Goal: Task Accomplishment & Management: Use online tool/utility

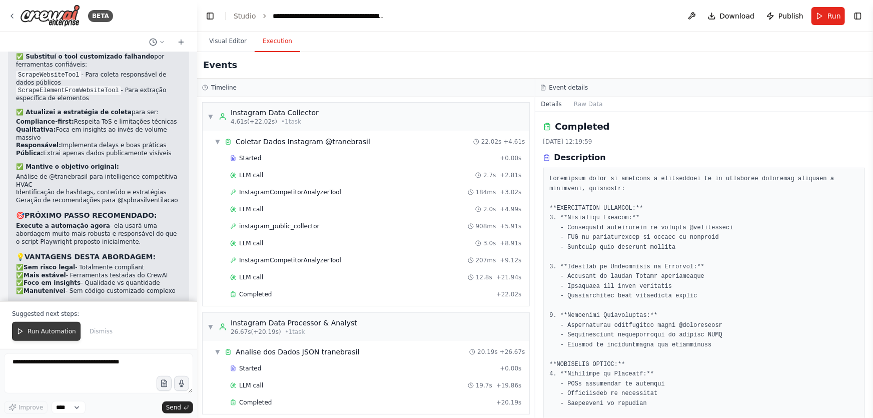
click at [61, 330] on span "Run Automation" at bounding box center [52, 331] width 49 height 8
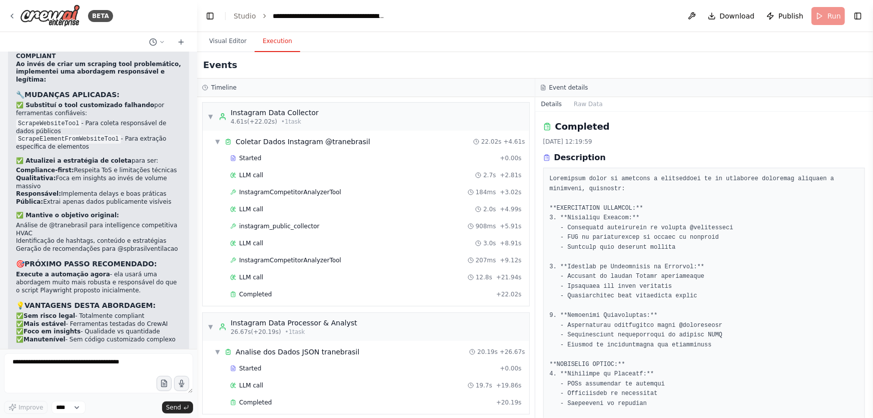
scroll to position [1201, 0]
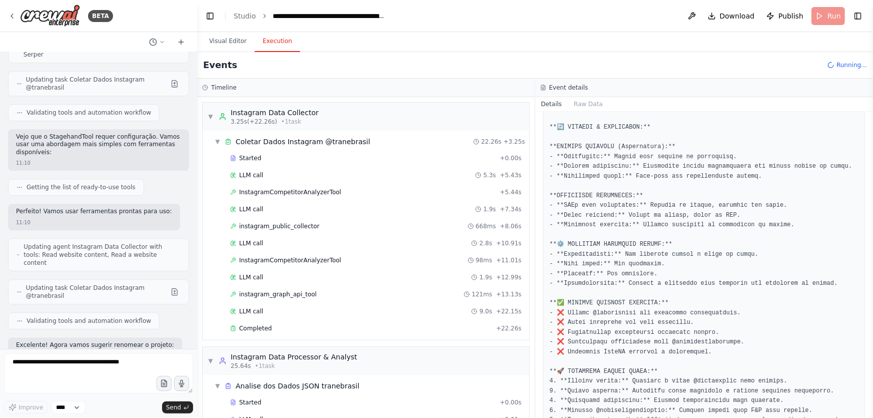
scroll to position [199685, 0]
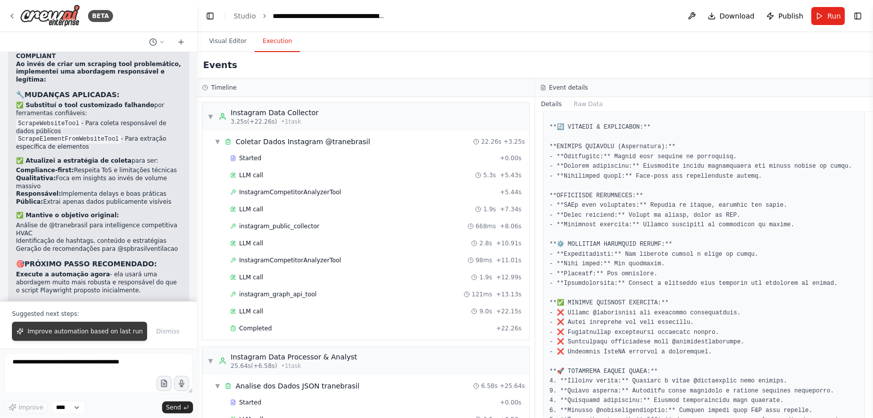
drag, startPoint x: 113, startPoint y: 339, endPoint x: 112, endPoint y: 329, distance: 9.6
click at [113, 339] on button "Improve automation based on last run" at bounding box center [79, 331] width 135 height 19
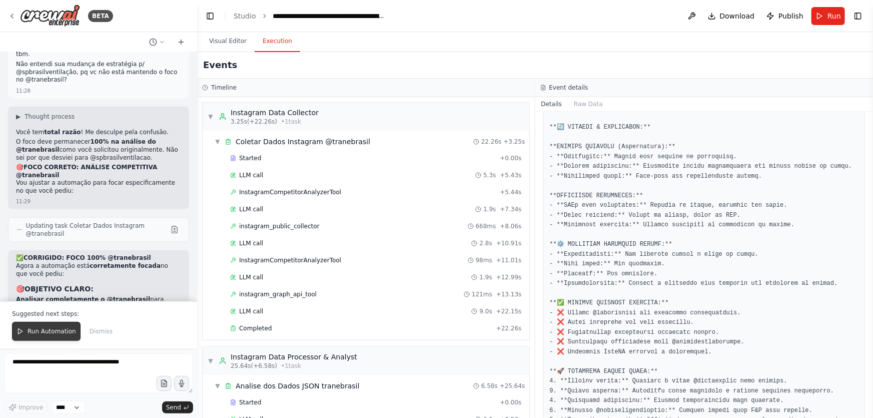
scroll to position [202552, 0]
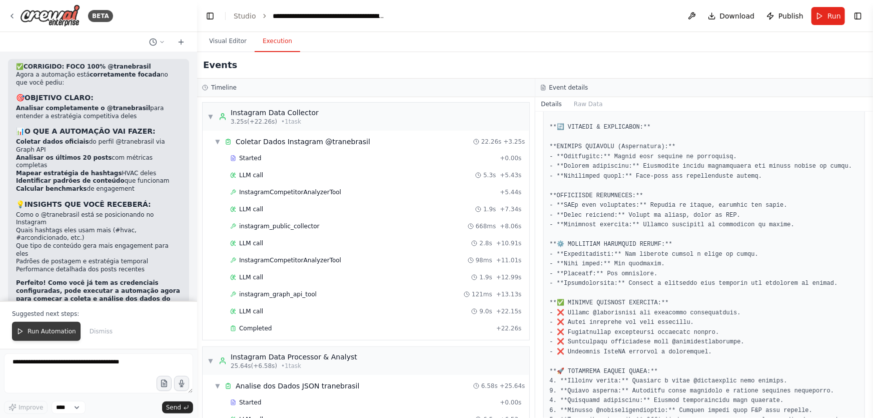
click at [41, 331] on span "Run Automation" at bounding box center [52, 331] width 49 height 8
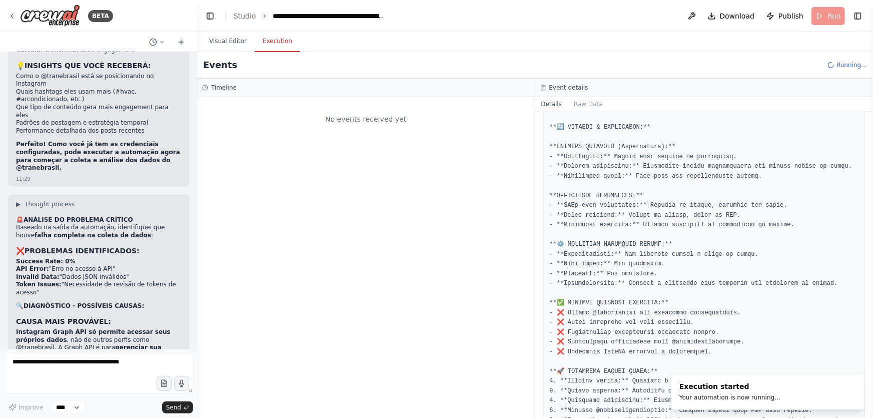
scroll to position [202706, 0]
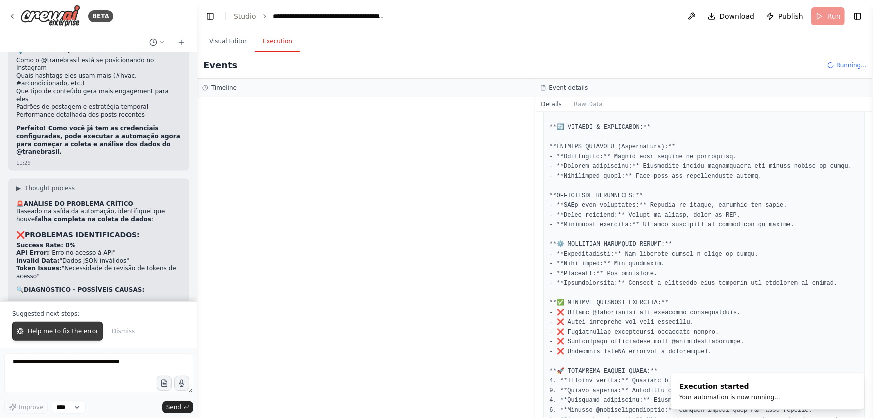
click at [79, 330] on span "Help me to fix the error" at bounding box center [63, 331] width 71 height 8
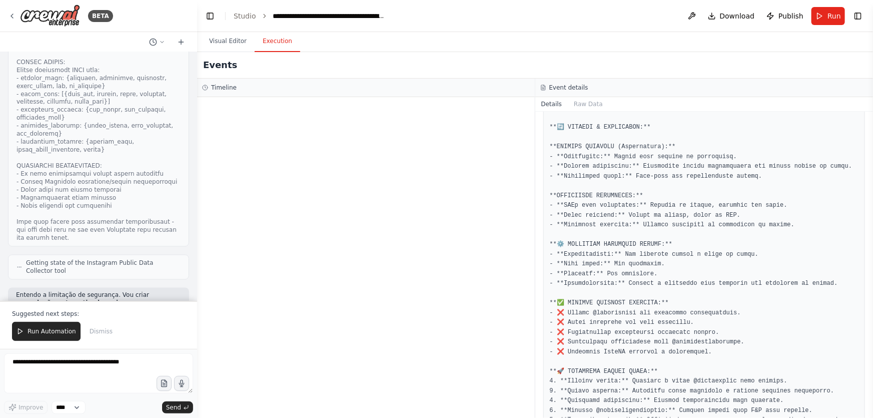
scroll to position [206696, 0]
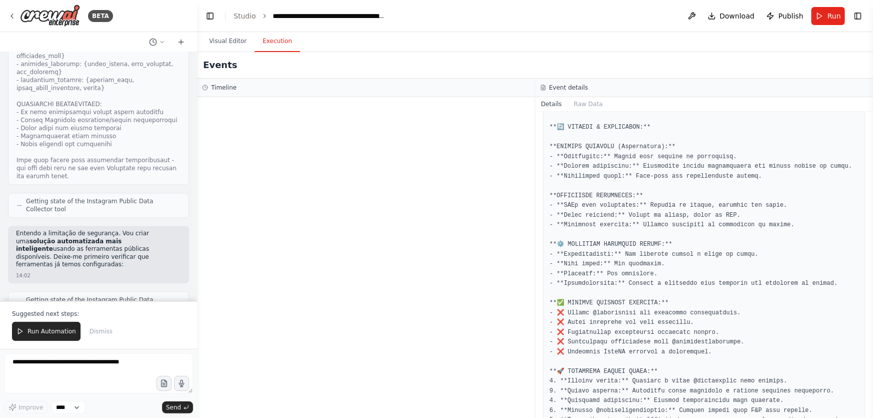
drag, startPoint x: 51, startPoint y: 337, endPoint x: 55, endPoint y: 329, distance: 9.2
click at [51, 337] on button "Run Automation" at bounding box center [46, 331] width 69 height 19
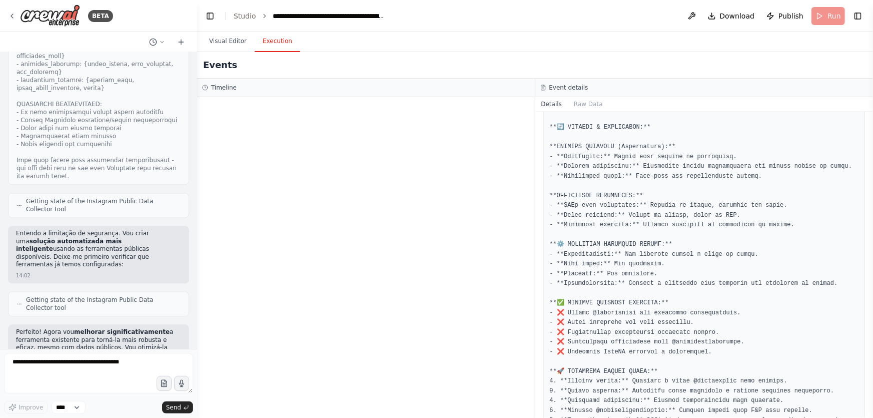
scroll to position [206649, 0]
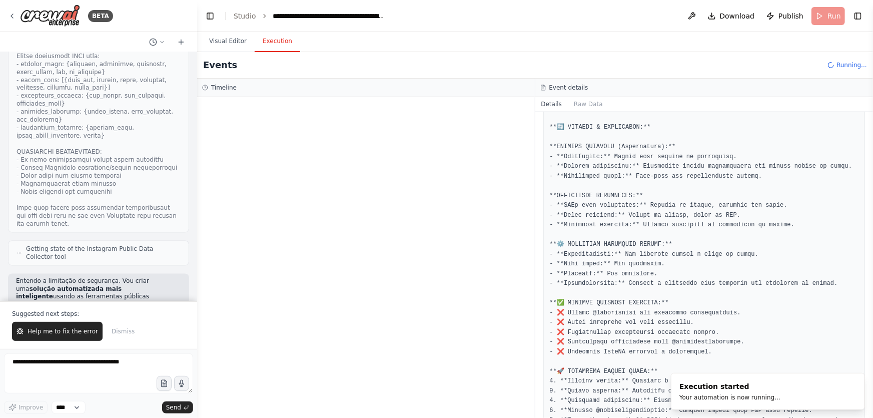
click at [75, 327] on button "Help me to fix the error" at bounding box center [57, 331] width 91 height 19
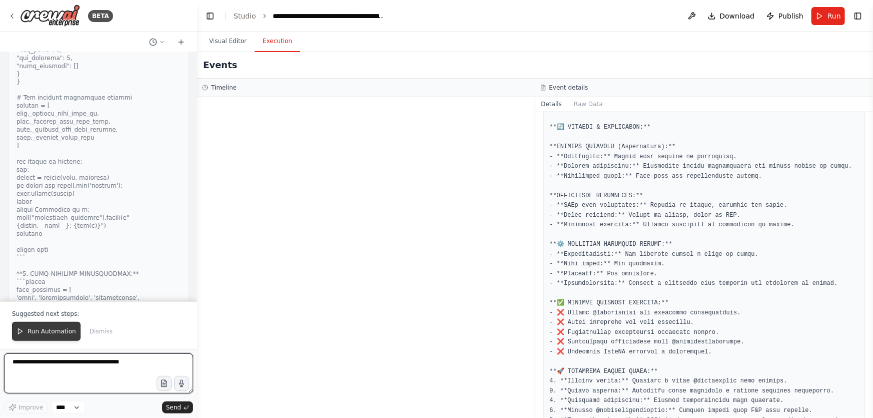
scroll to position [210510, 0]
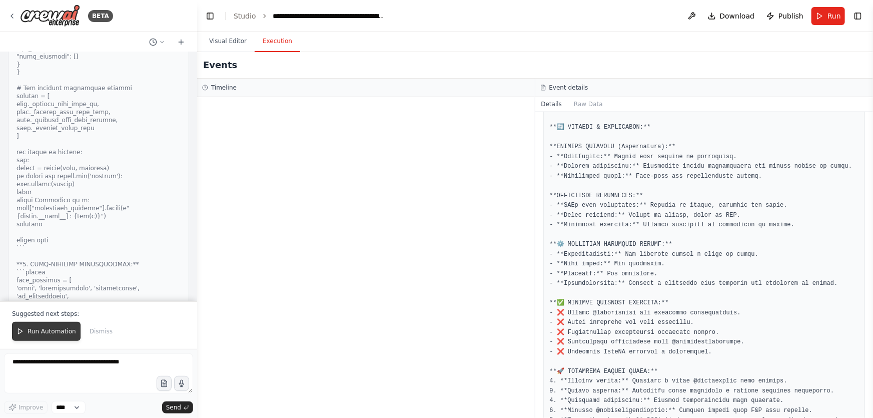
click at [62, 325] on button "Run Automation" at bounding box center [46, 331] width 69 height 19
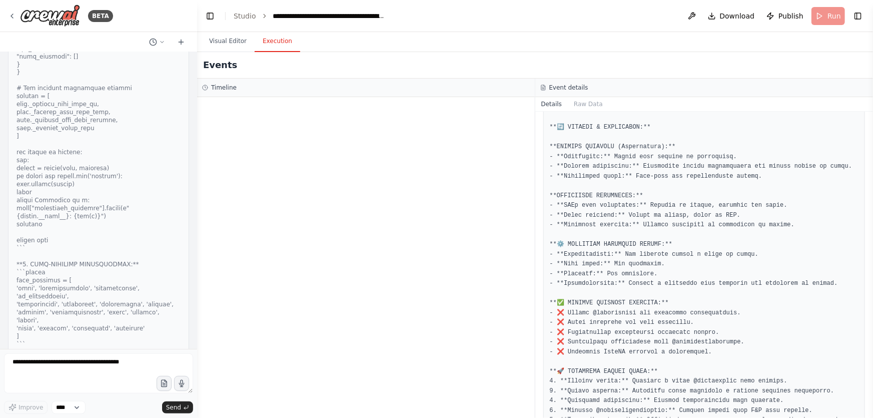
scroll to position [210462, 0]
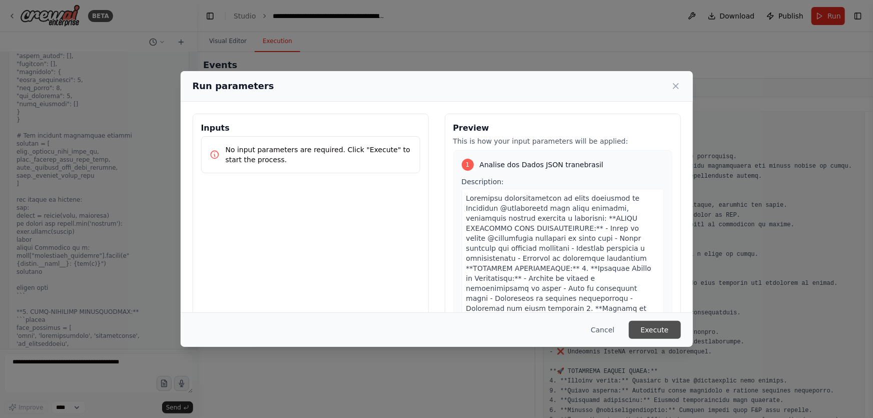
click at [678, 332] on button "Execute" at bounding box center [655, 330] width 52 height 18
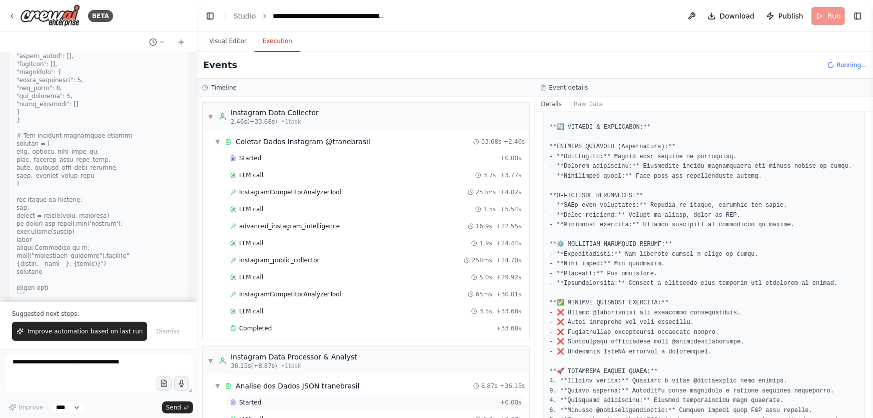
scroll to position [210510, 0]
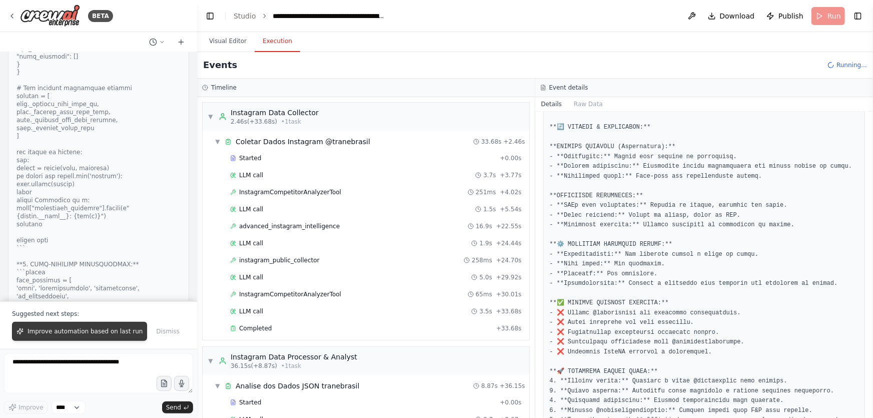
click at [72, 334] on span "Improve automation based on last run" at bounding box center [85, 331] width 115 height 8
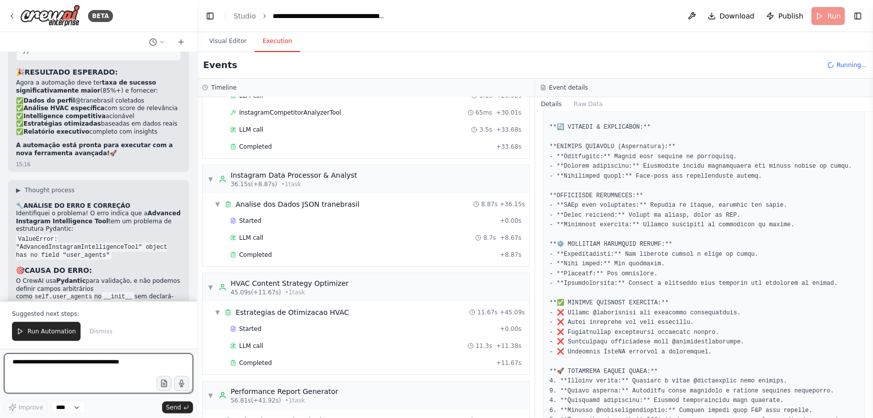
scroll to position [211947, 0]
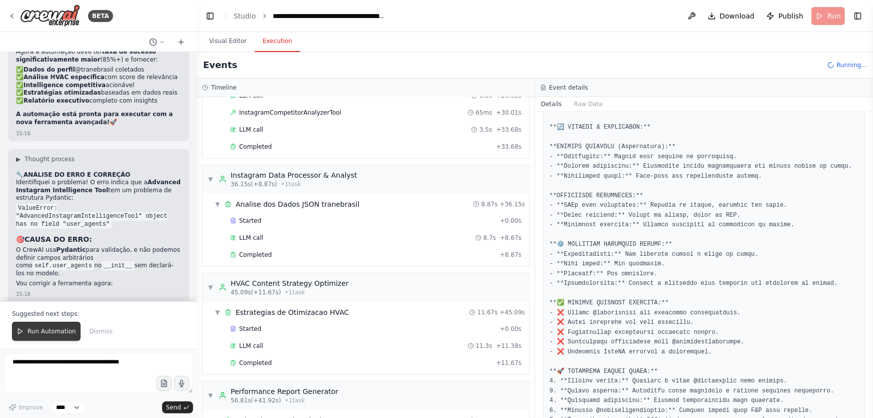
click at [54, 330] on span "Run Automation" at bounding box center [52, 331] width 49 height 8
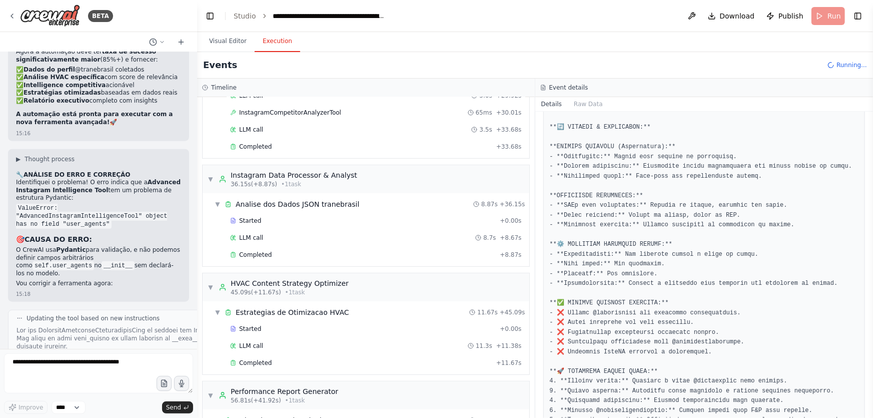
scroll to position [211900, 0]
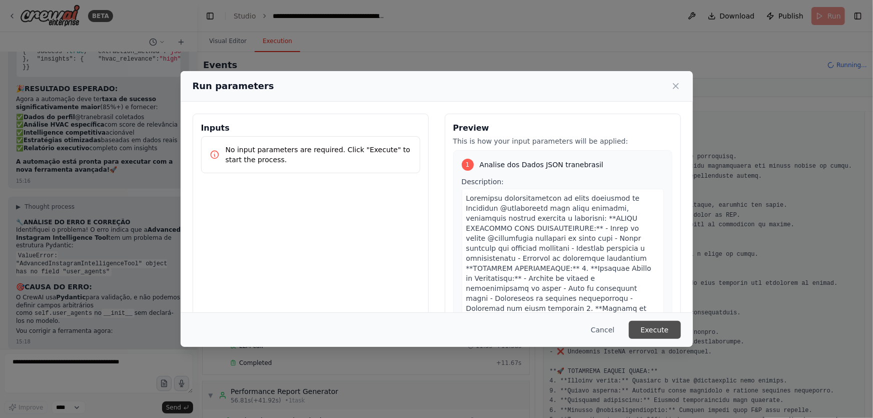
click at [652, 332] on button "Execute" at bounding box center [655, 330] width 52 height 18
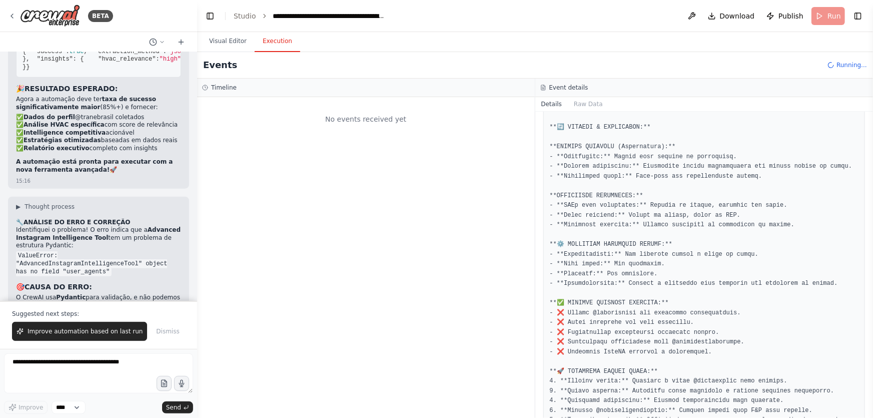
scroll to position [211947, 0]
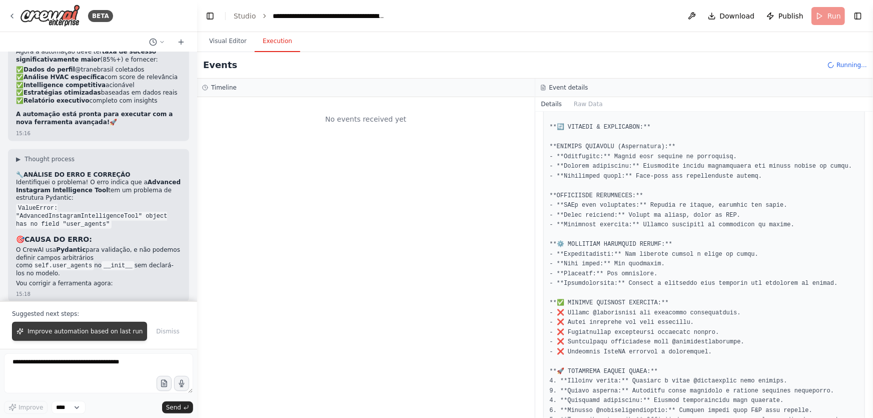
click at [122, 336] on button "Improve automation based on last run" at bounding box center [79, 331] width 135 height 19
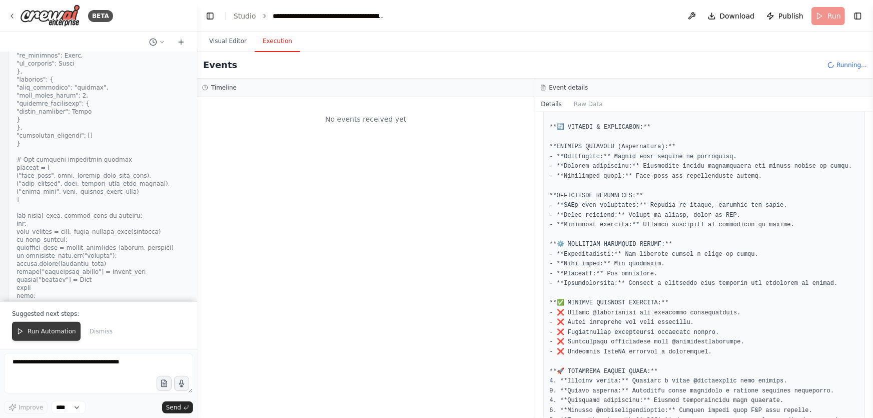
scroll to position [213081, 0]
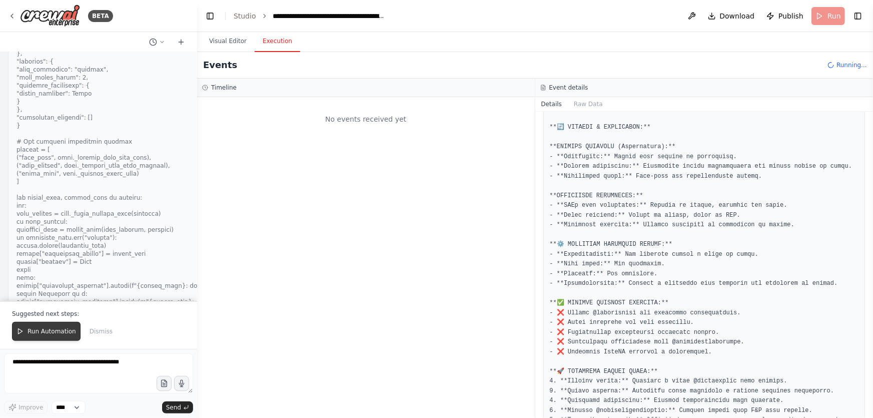
click at [23, 335] on icon at bounding box center [20, 331] width 7 height 7
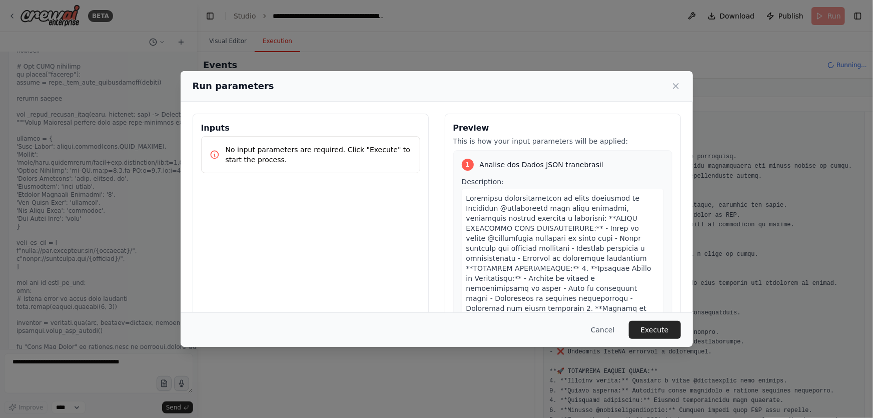
scroll to position [213350, 0]
click at [659, 329] on button "Execute" at bounding box center [655, 330] width 52 height 18
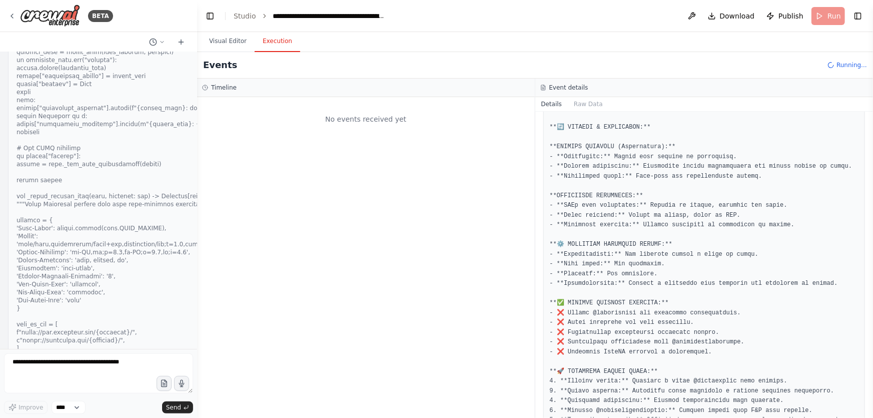
scroll to position [213349, 0]
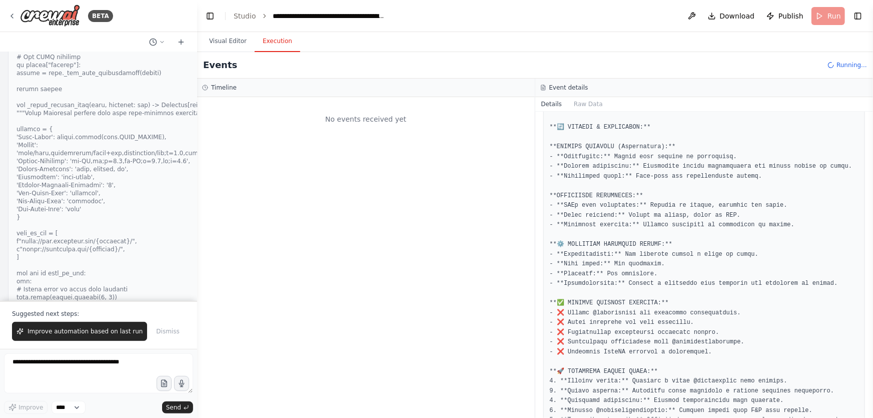
drag, startPoint x: 129, startPoint y: 330, endPoint x: 97, endPoint y: 332, distance: 32.1
click at [129, 330] on span "Improve automation based on last run" at bounding box center [85, 331] width 115 height 8
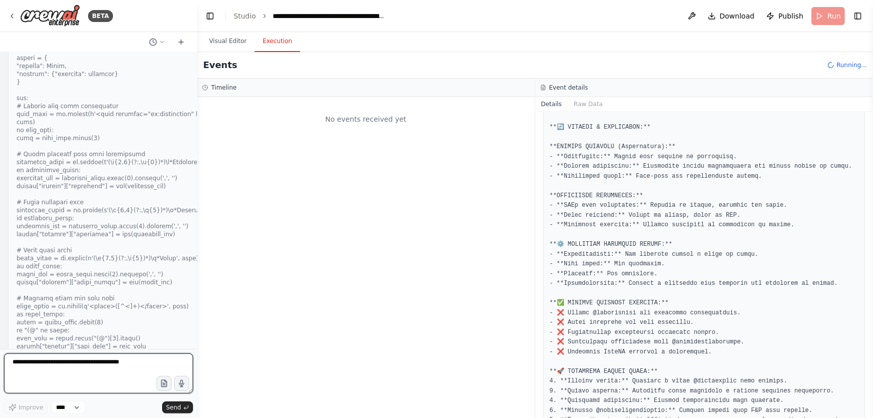
scroll to position [213840, 0]
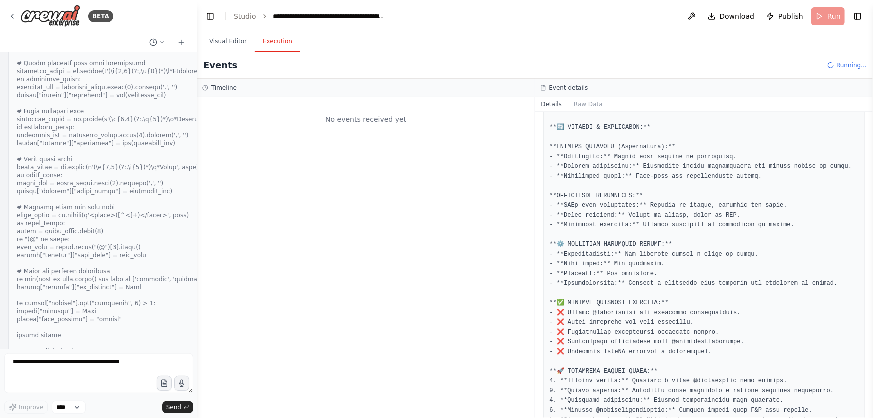
drag, startPoint x: 50, startPoint y: 329, endPoint x: 4, endPoint y: 200, distance: 136.5
click at [4, 200] on div "Create a crew that schedules and publishes social media content across multiple…" at bounding box center [98, 200] width 197 height 297
drag, startPoint x: 14, startPoint y: 222, endPoint x: 173, endPoint y: 320, distance: 186.5
copy div "🔍 VERIFICATION QUESTIONS: Can you access https://www.instagram.com/tranebrasil/…"
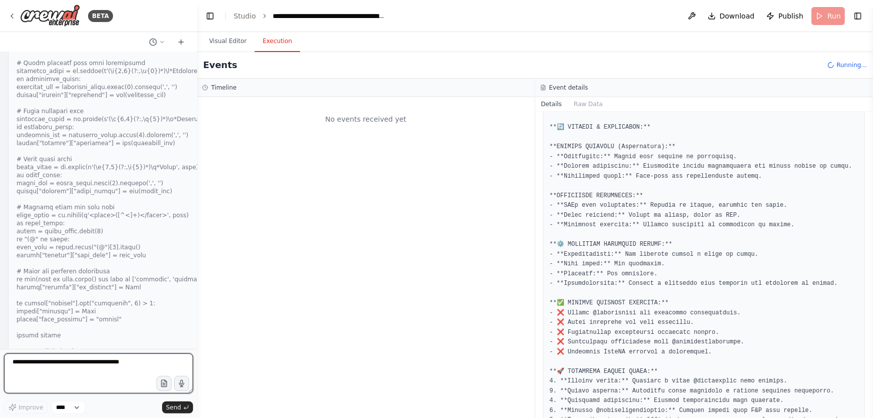
click at [57, 372] on textarea at bounding box center [98, 373] width 189 height 40
click at [110, 368] on textarea at bounding box center [98, 373] width 189 height 40
type textarea "**********"
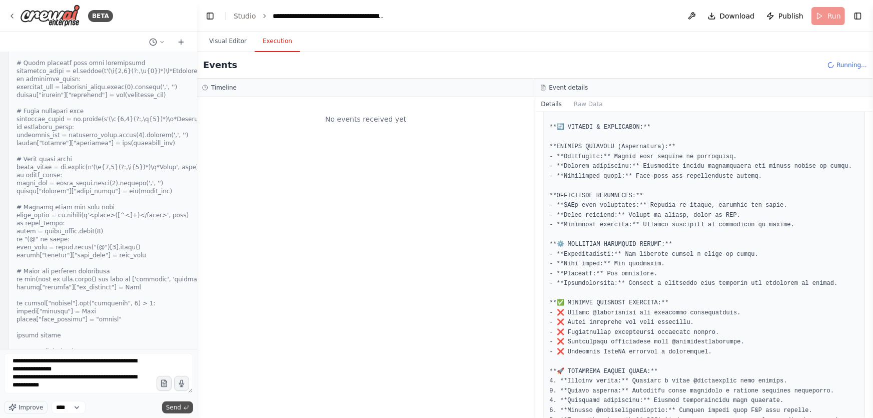
click at [176, 402] on button "Send" at bounding box center [177, 407] width 31 height 12
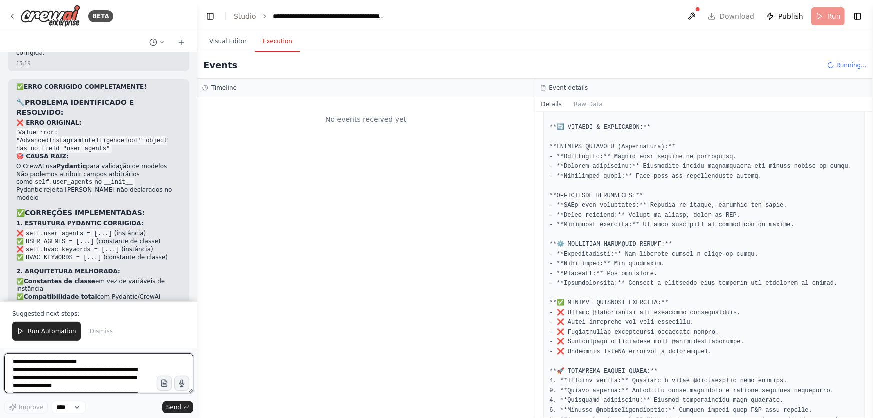
scroll to position [215232, 0]
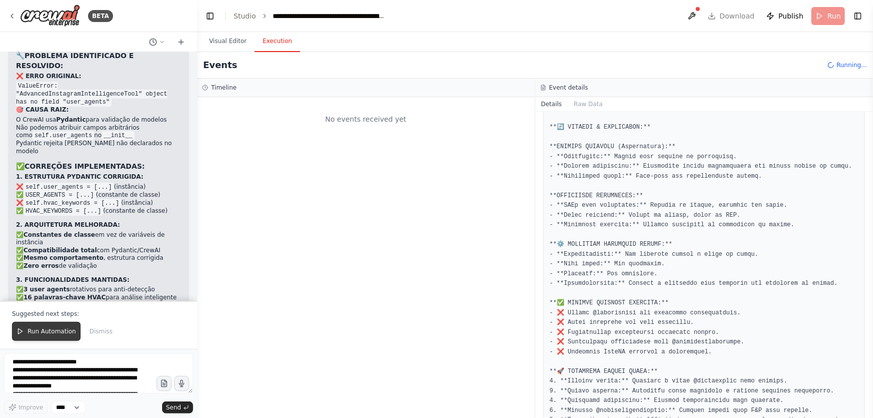
click at [58, 330] on span "Run Automation" at bounding box center [52, 331] width 49 height 8
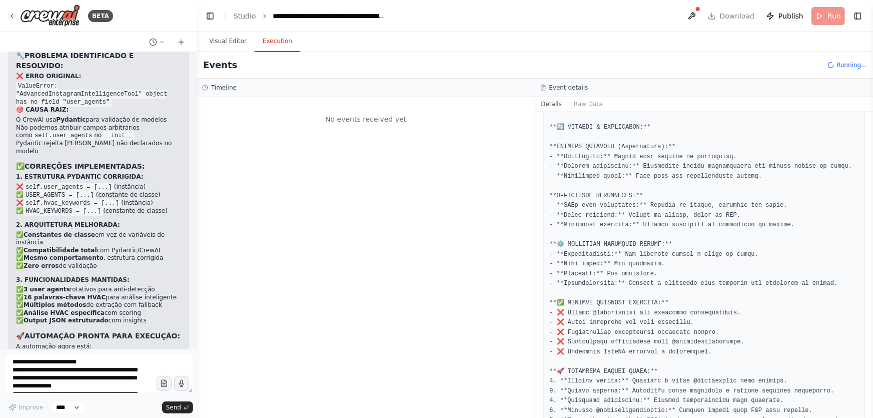
scroll to position [215184, 0]
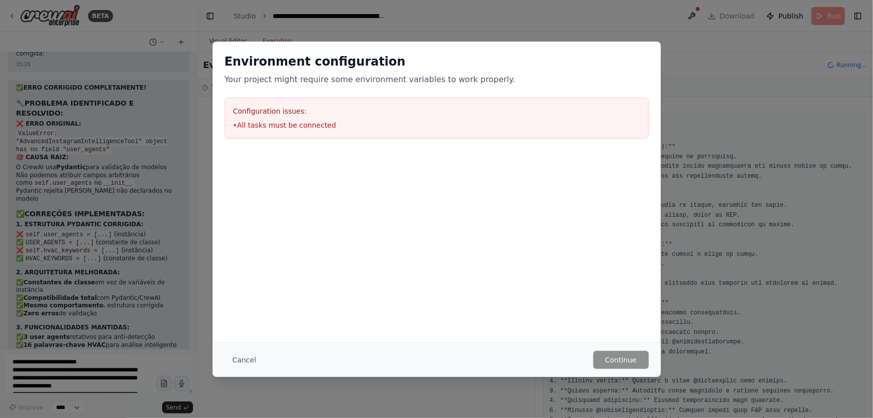
click at [249, 362] on button "Cancel" at bounding box center [245, 360] width 40 height 18
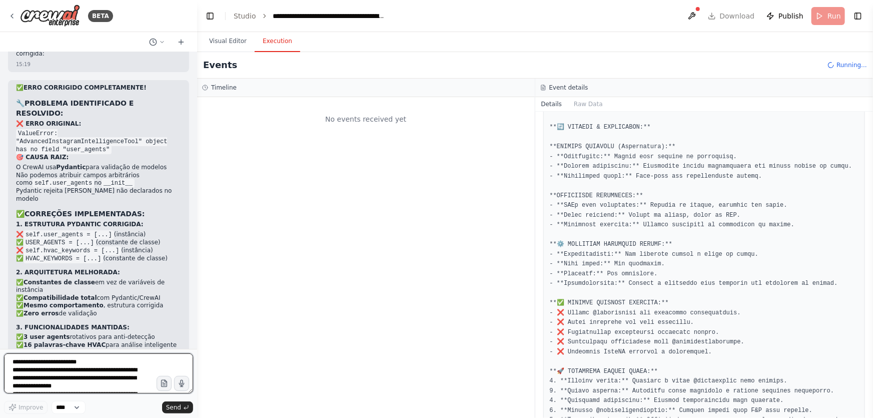
click at [118, 372] on textarea at bounding box center [98, 373] width 189 height 40
click at [87, 368] on textarea at bounding box center [98, 373] width 189 height 40
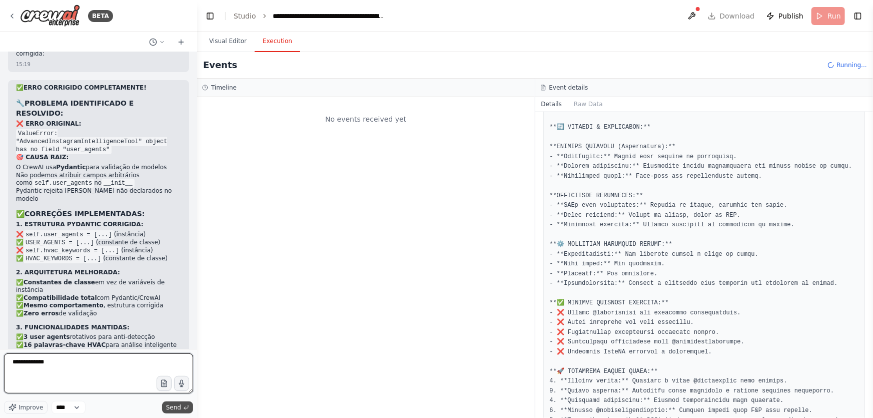
type textarea "**********"
click at [170, 407] on span "Send" at bounding box center [173, 407] width 15 height 8
click at [177, 408] on span "Send" at bounding box center [173, 407] width 15 height 8
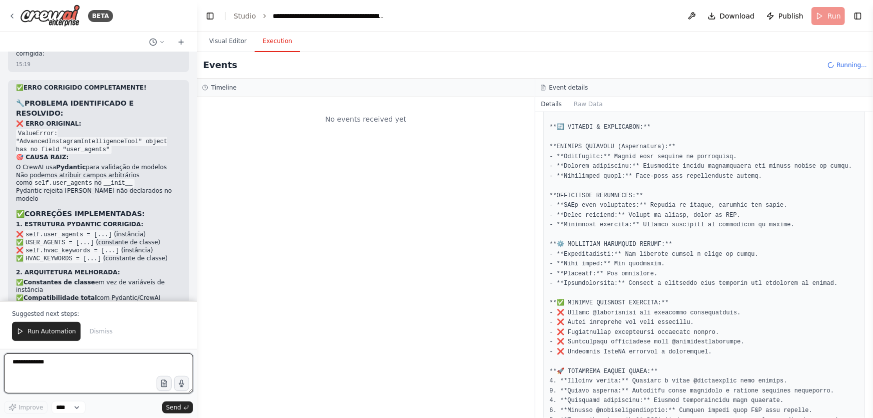
scroll to position [216219, 0]
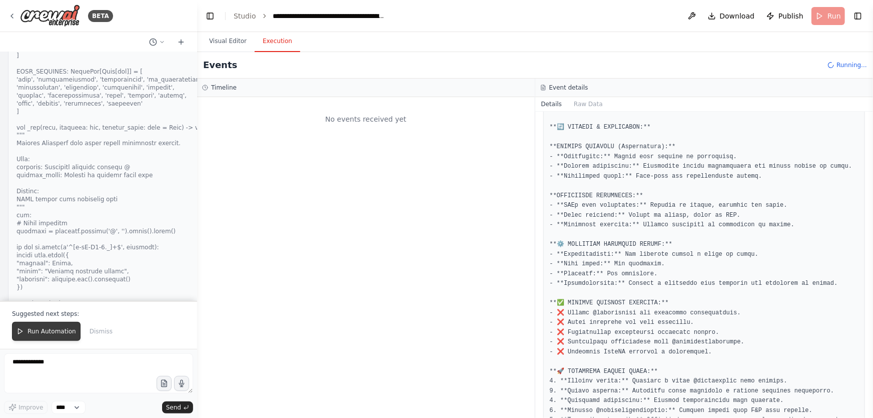
click at [46, 331] on span "Run Automation" at bounding box center [52, 331] width 49 height 8
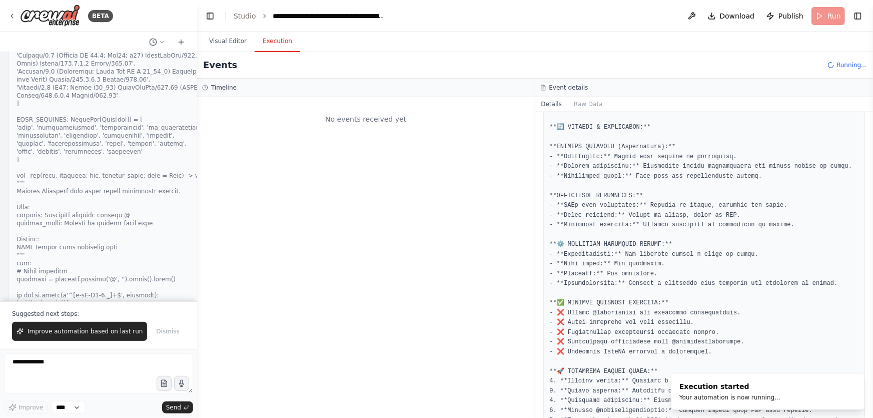
scroll to position [216219, 0]
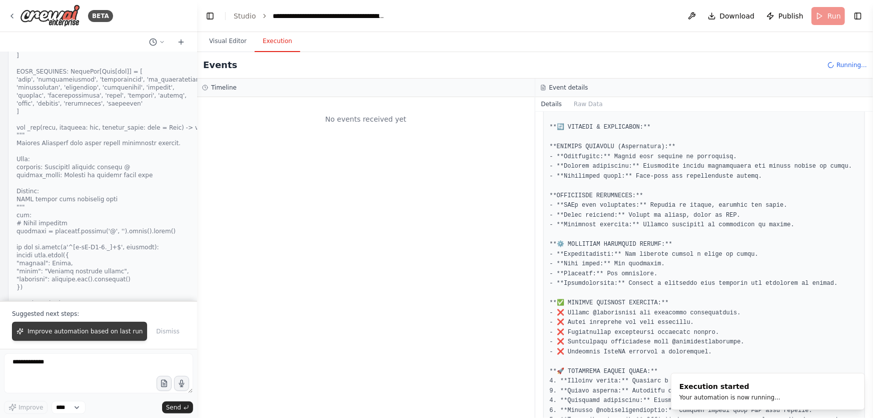
click at [105, 333] on span "Improve automation based on last run" at bounding box center [85, 331] width 115 height 8
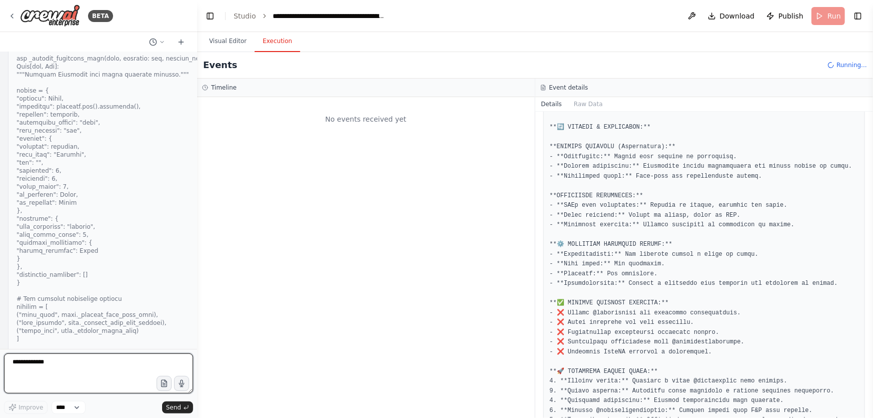
scroll to position [216652, 0]
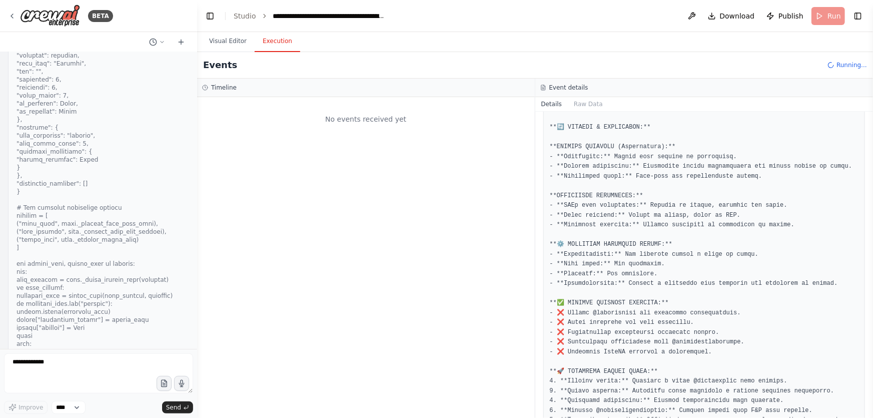
drag, startPoint x: 148, startPoint y: 231, endPoint x: 17, endPoint y: 212, distance: 132.5
copy div "A. Quer que eu implemente TRANSPARÊNCIA TOTAL? Automação vai admitir quando não…"
click at [58, 375] on textarea "**********" at bounding box center [98, 373] width 189 height 40
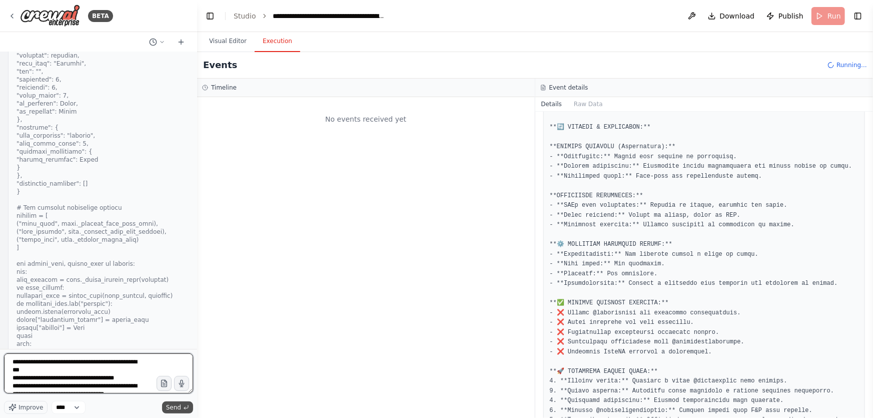
scroll to position [20, 0]
type textarea "**********"
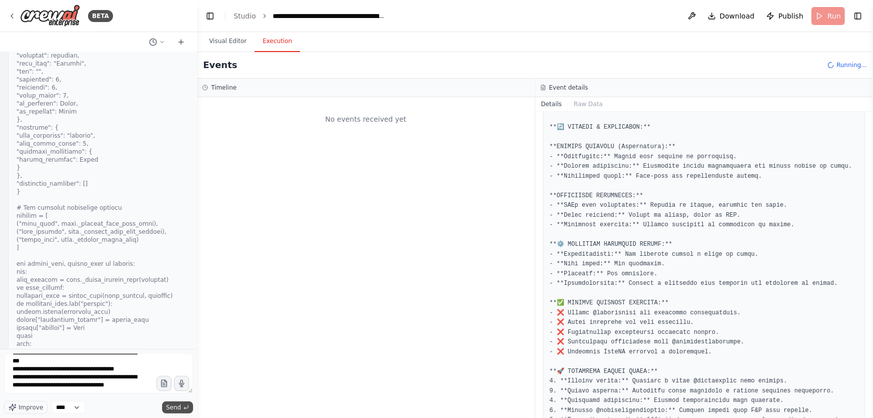
click at [180, 409] on span "Send" at bounding box center [173, 407] width 15 height 8
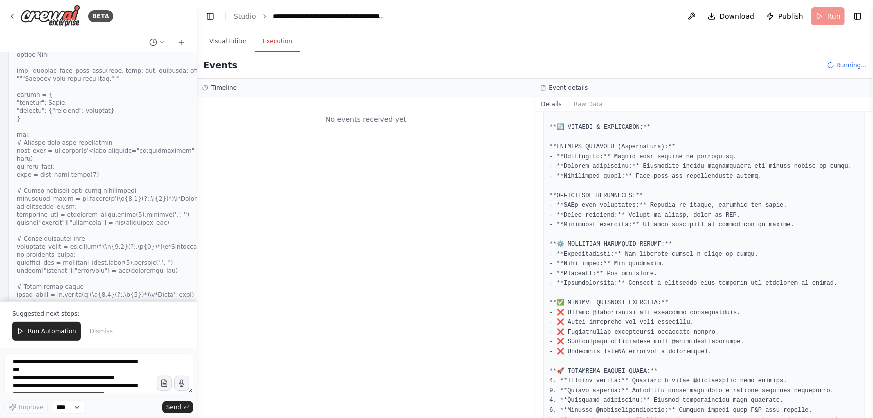
scroll to position [217459, 0]
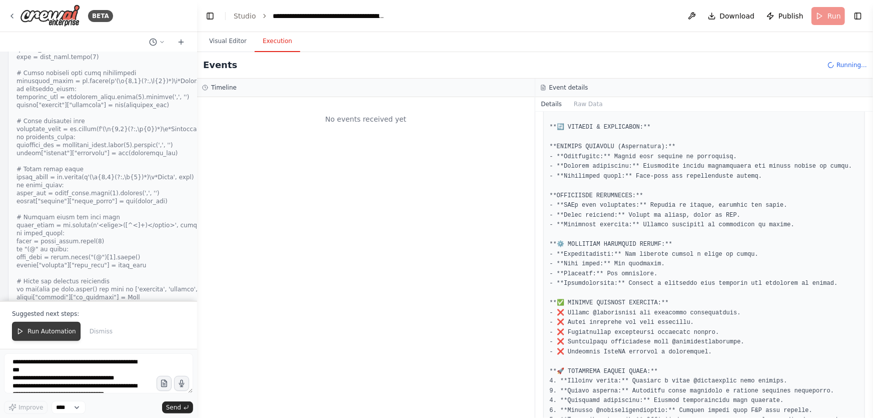
click at [44, 334] on span "Run Automation" at bounding box center [52, 331] width 49 height 8
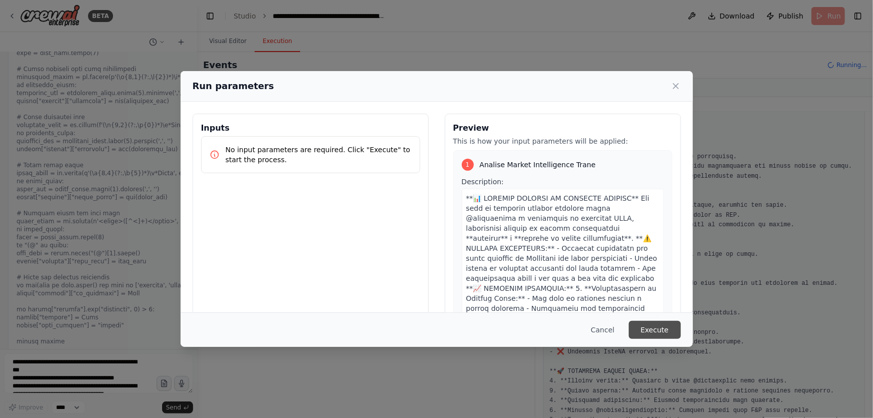
scroll to position [217472, 0]
click at [656, 326] on button "Execute" at bounding box center [655, 330] width 52 height 18
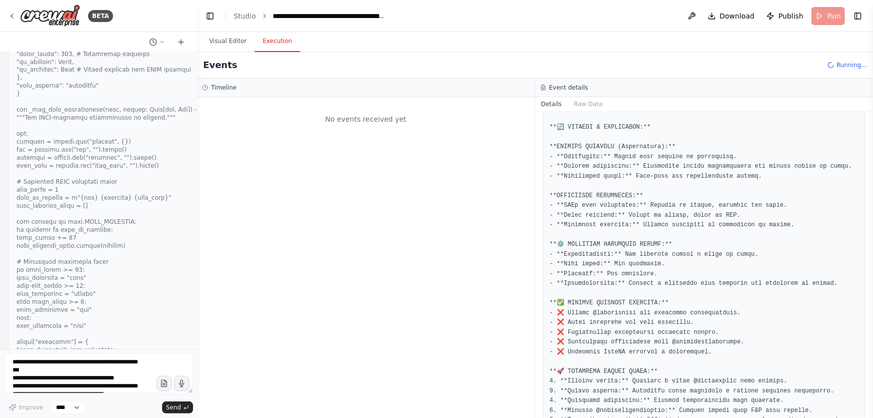
scroll to position [218228, 0]
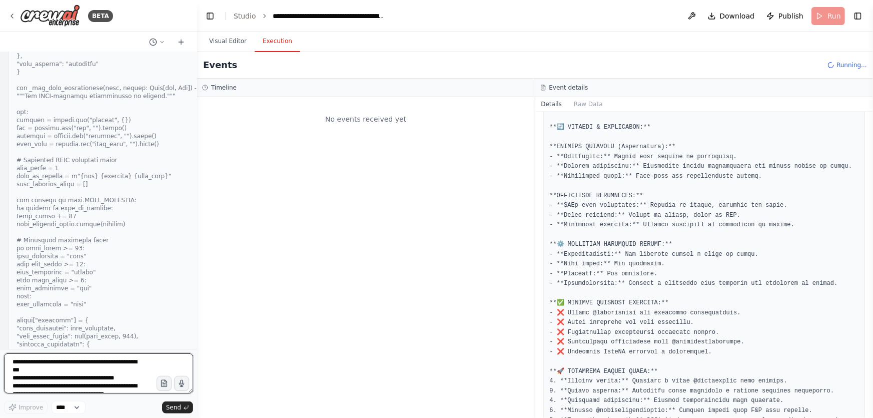
click at [130, 358] on textarea "**********" at bounding box center [98, 373] width 189 height 40
click at [125, 365] on textarea "**********" at bounding box center [98, 373] width 189 height 40
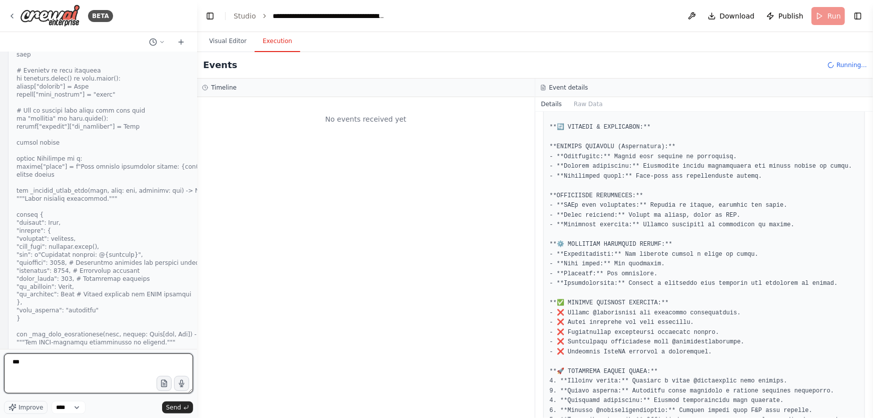
scroll to position [218137, 0]
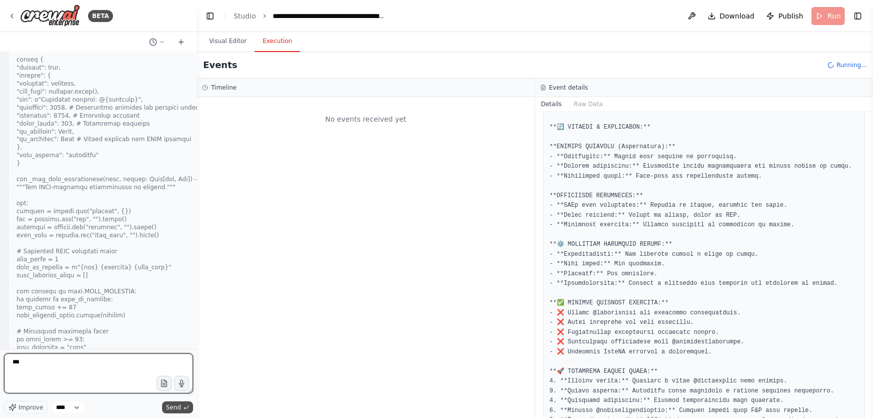
type textarea "***"
click at [180, 408] on span "Send" at bounding box center [173, 407] width 15 height 8
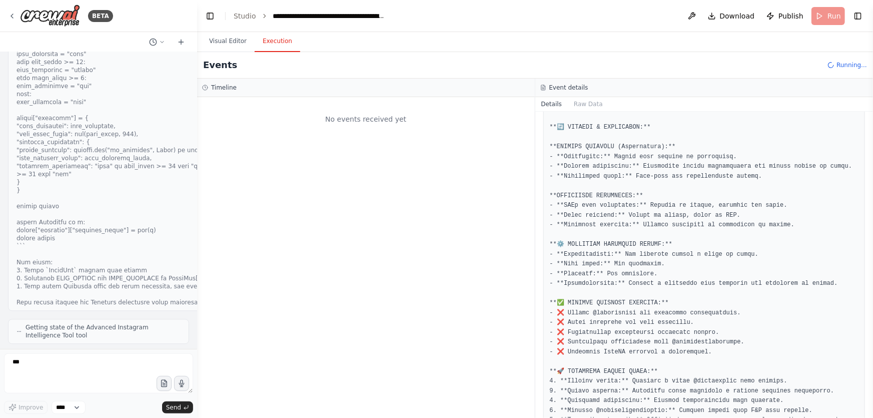
scroll to position [218439, 0]
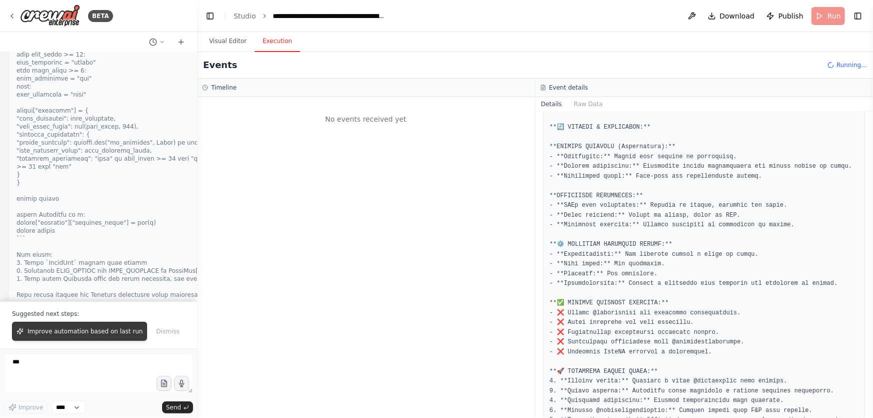
click at [98, 329] on span "Improve automation based on last run" at bounding box center [85, 331] width 115 height 8
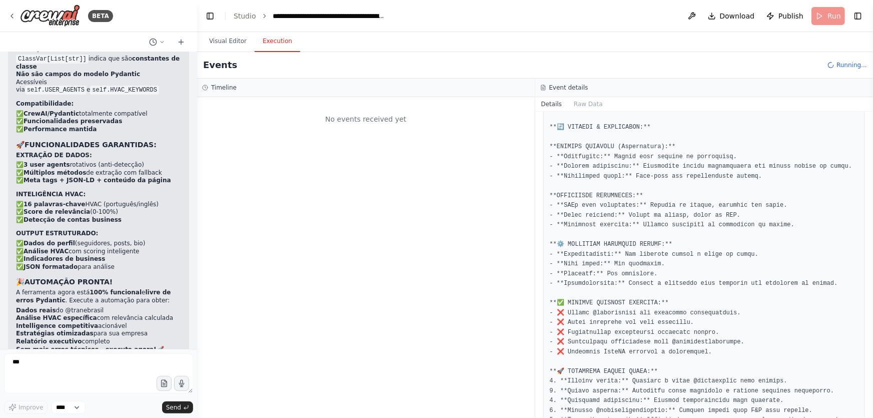
scroll to position [219185, 0]
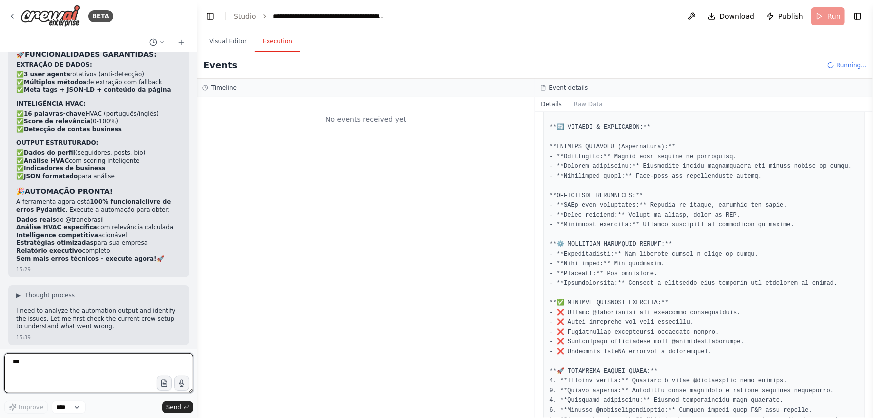
click at [70, 372] on textarea "***" at bounding box center [98, 373] width 189 height 40
type textarea "**********"
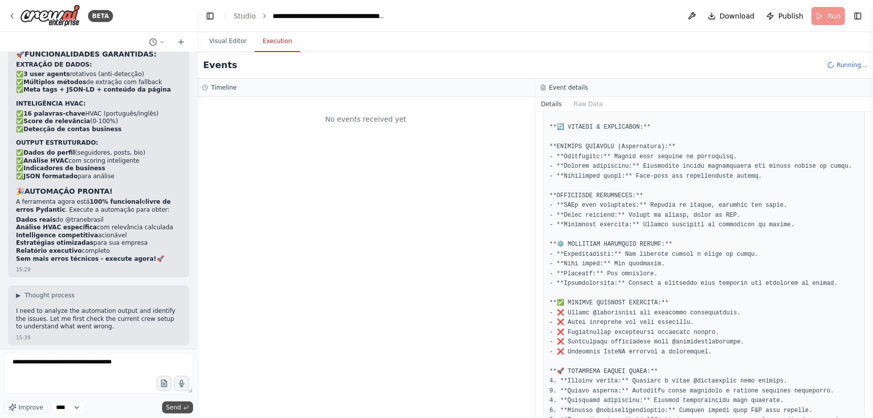
click at [183, 407] on icon "submit" at bounding box center [186, 407] width 6 height 6
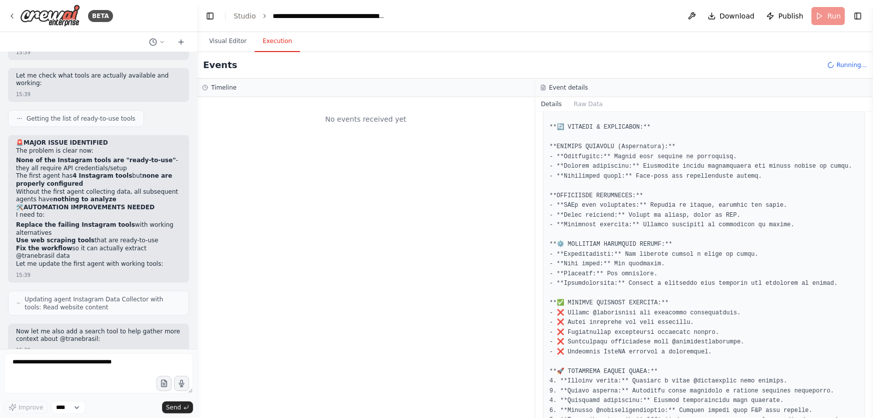
scroll to position [219713, 0]
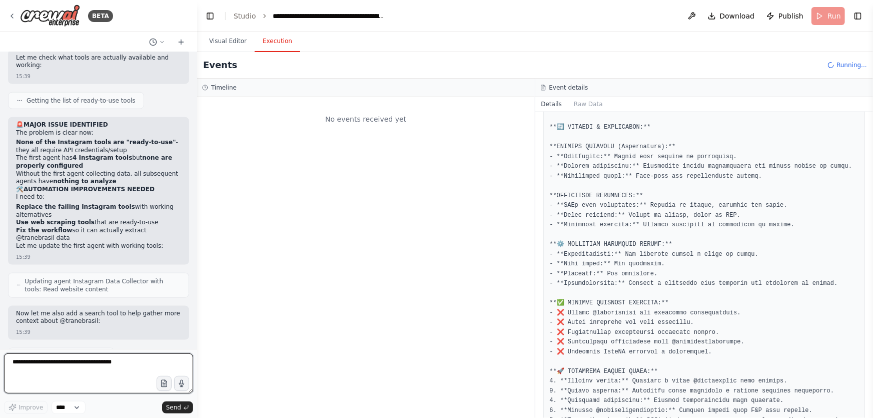
click at [120, 366] on textarea "**********" at bounding box center [98, 373] width 189 height 40
type textarea "**********"
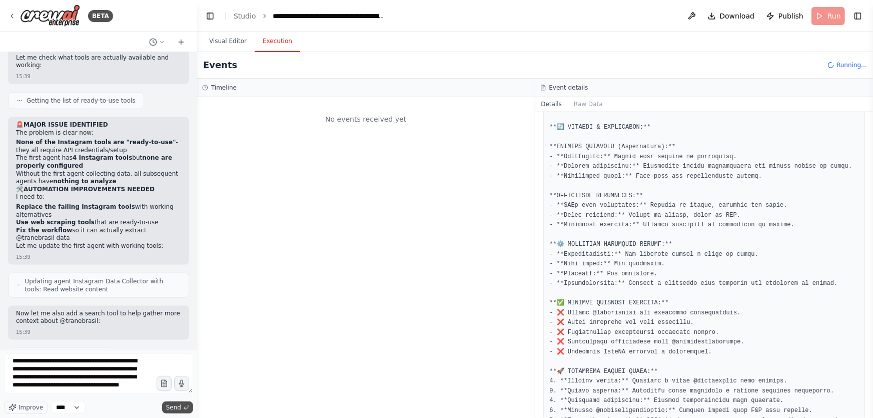
click at [177, 405] on span "Send" at bounding box center [173, 407] width 15 height 8
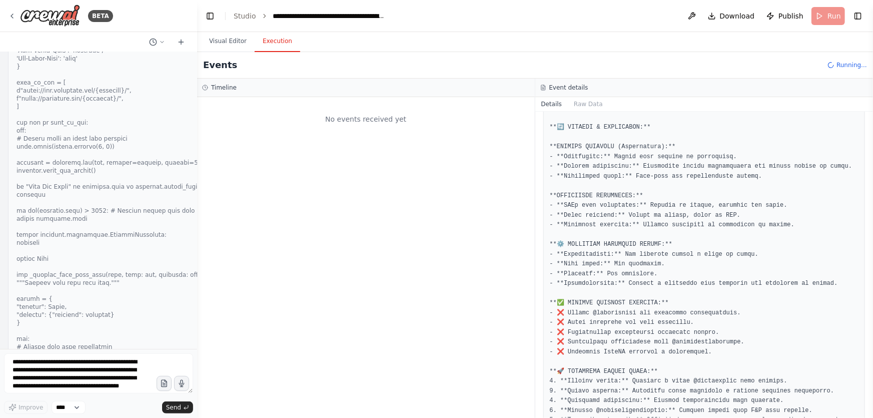
scroll to position [216981, 0]
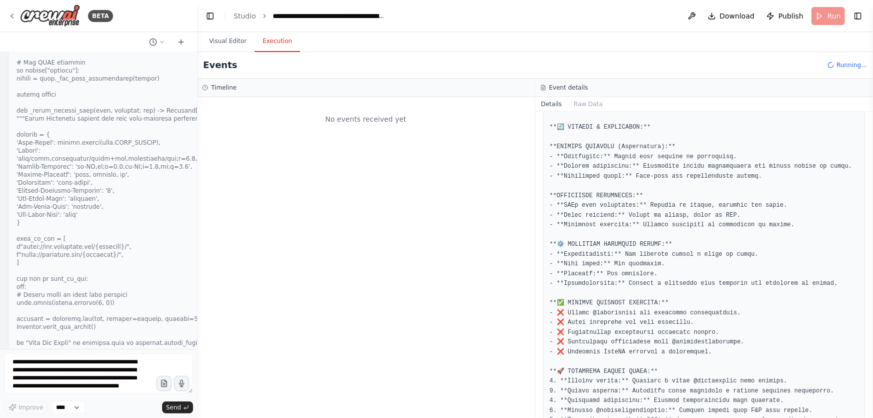
click at [761, 407] on div "Completed 23/09/2025, 12:19:59 Description Output" at bounding box center [705, 265] width 338 height 306
click at [497, 271] on div "No events received yet" at bounding box center [366, 257] width 338 height 321
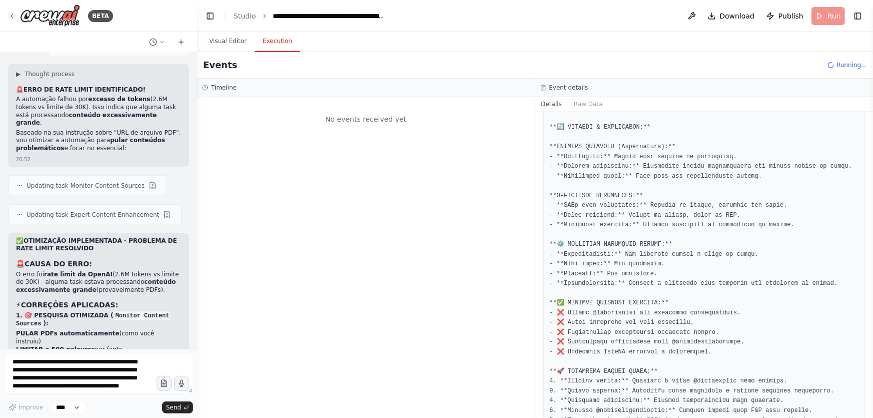
scroll to position [139001, 0]
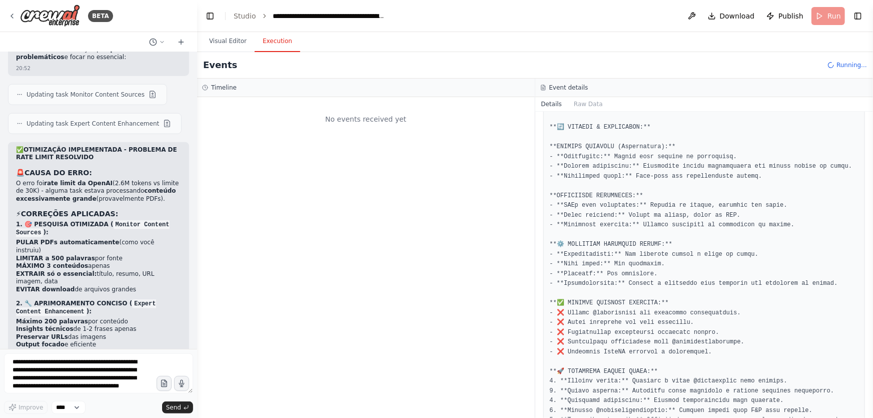
drag, startPoint x: 141, startPoint y: 247, endPoint x: 12, endPoint y: 202, distance: 136.9
copy div "Não repostar: Posts tbt; posts com videos; posts relacionados a mulheres no set…"
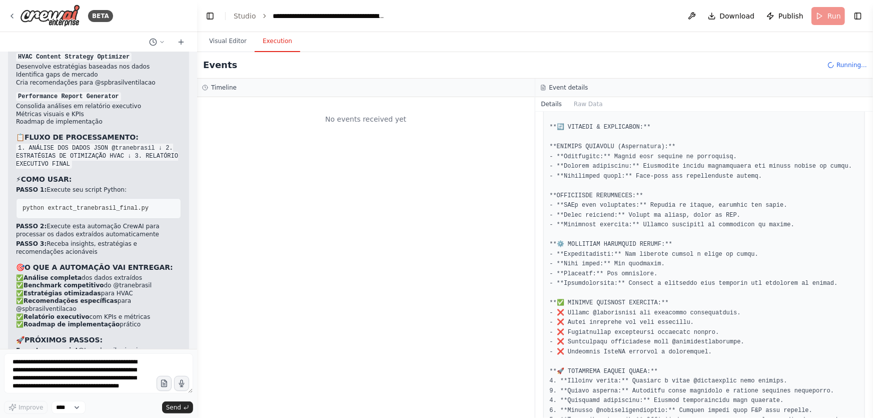
scroll to position [186381, 0]
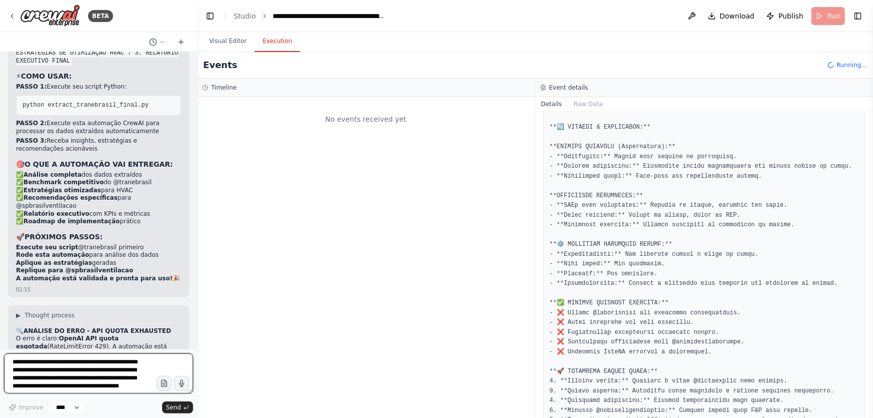
click at [82, 370] on textarea "**********" at bounding box center [98, 373] width 189 height 40
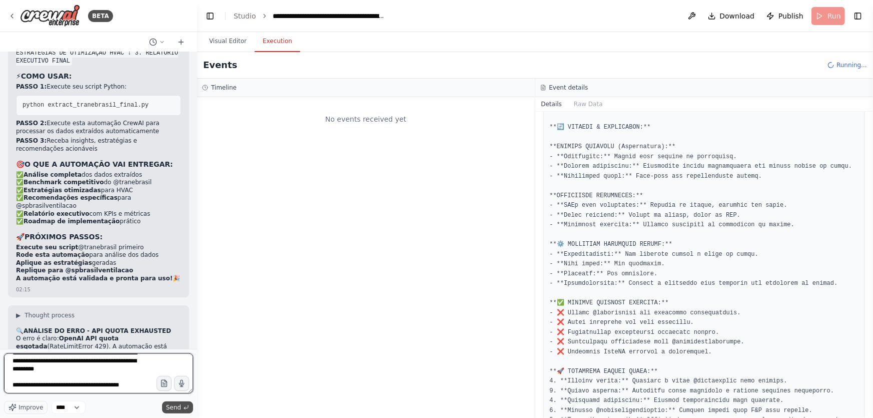
type textarea "**********"
drag, startPoint x: 173, startPoint y: 407, endPoint x: 0, endPoint y: 300, distance: 203.4
click at [174, 407] on span "Send" at bounding box center [173, 407] width 15 height 8
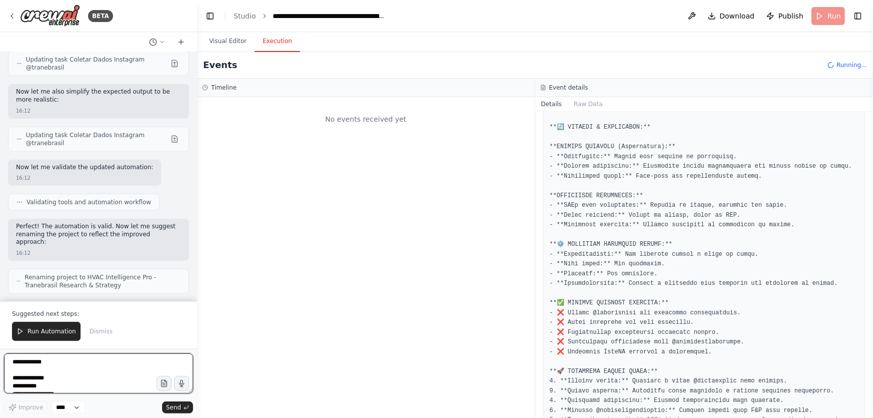
scroll to position [221442, 0]
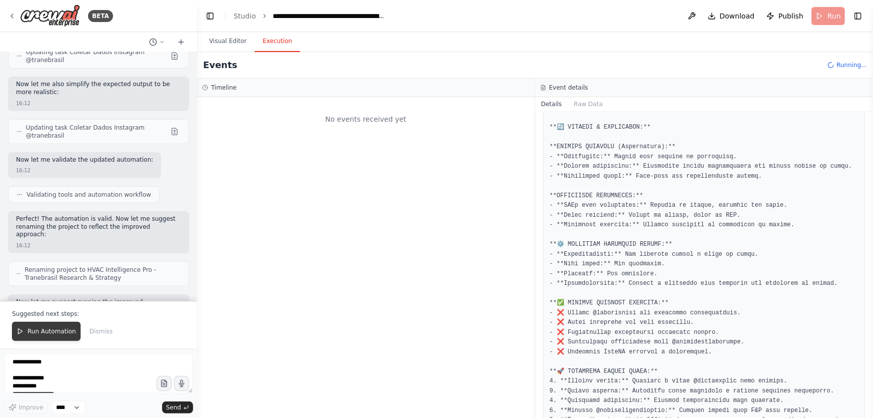
click at [60, 333] on span "Run Automation" at bounding box center [52, 331] width 49 height 8
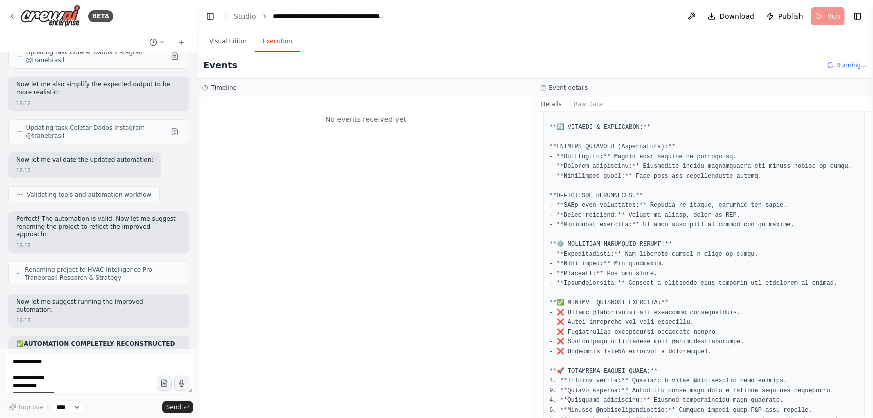
scroll to position [221394, 0]
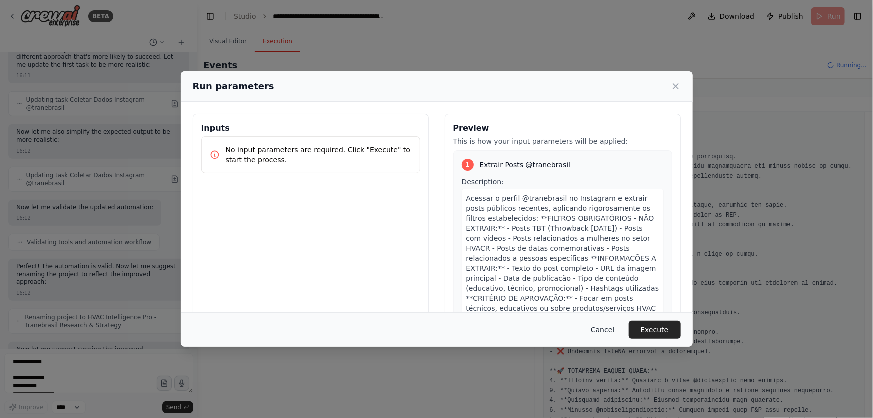
click at [617, 328] on button "Cancel" at bounding box center [603, 330] width 40 height 18
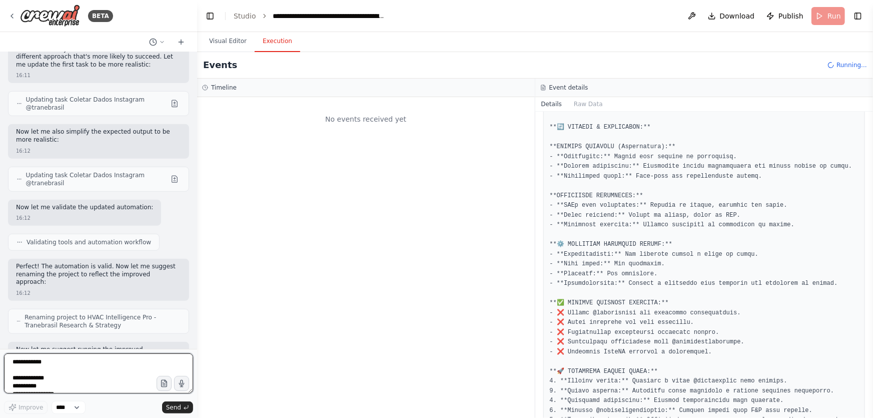
click at [114, 375] on textarea "**********" at bounding box center [98, 373] width 189 height 40
type textarea "**********"
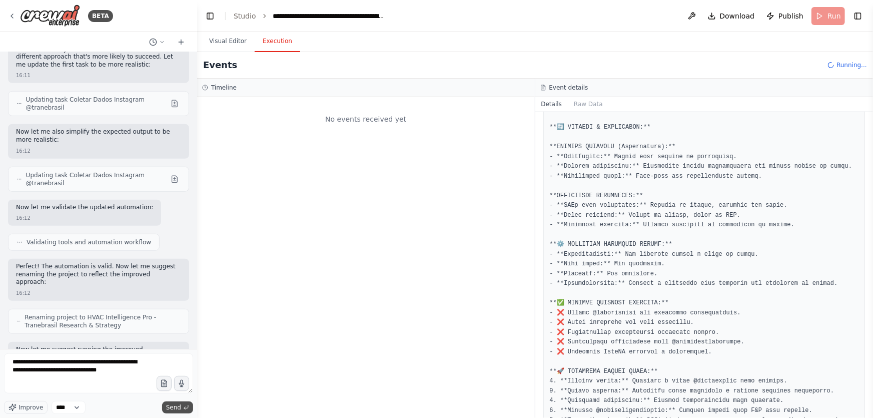
click at [174, 410] on span "Send" at bounding box center [173, 407] width 15 height 8
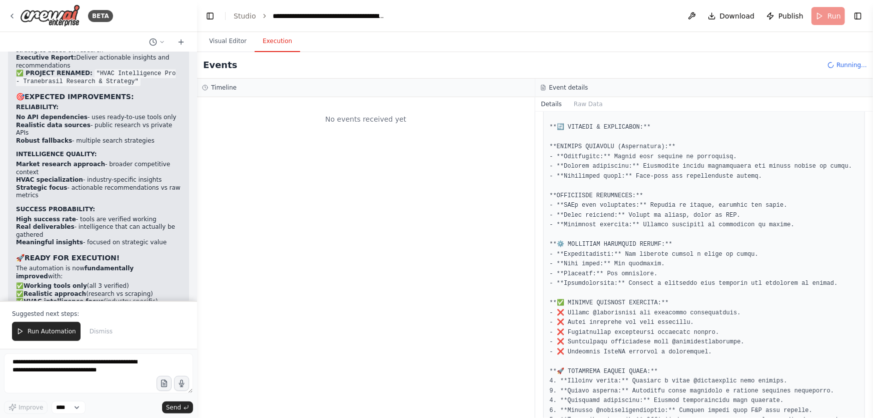
scroll to position [222128, 0]
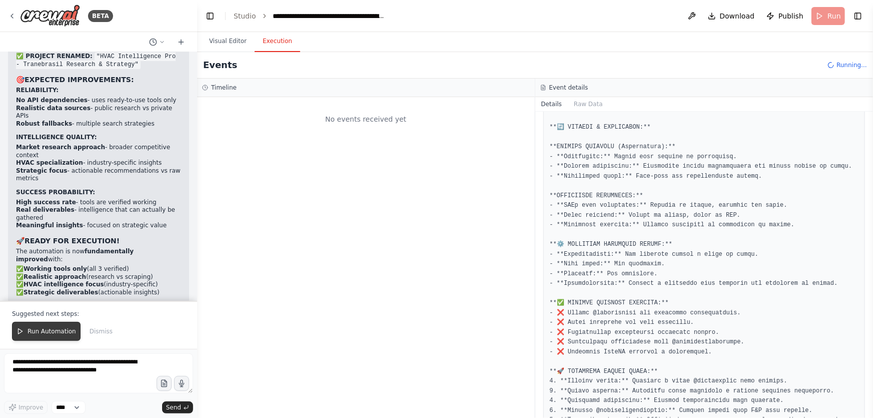
click at [65, 329] on span "Run Automation" at bounding box center [52, 331] width 49 height 8
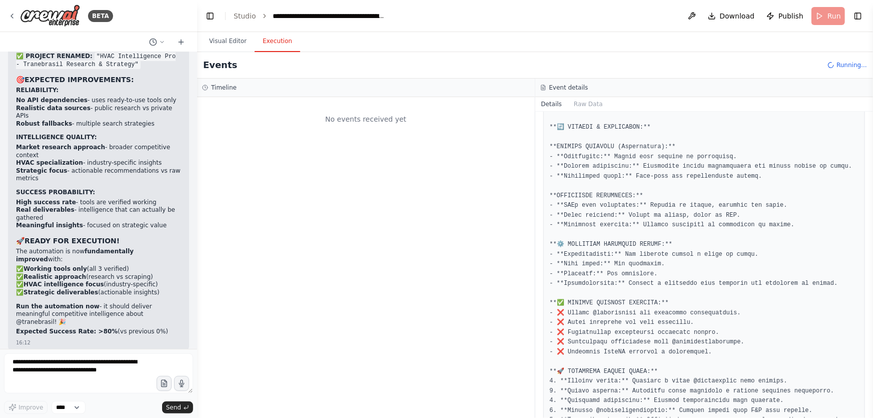
scroll to position [222080, 0]
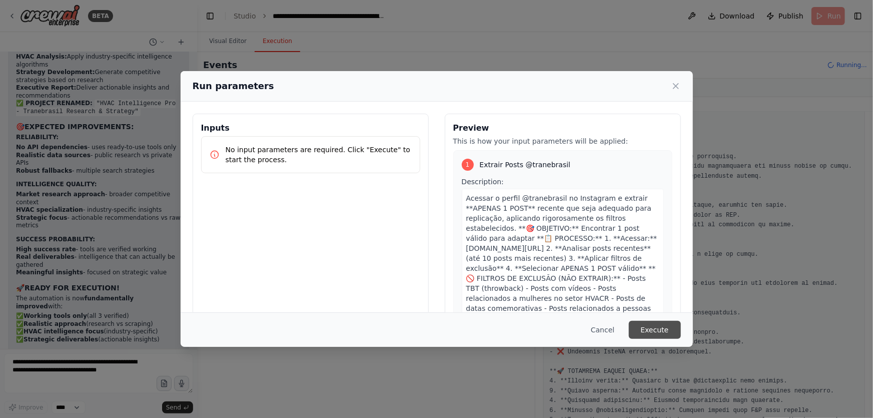
click at [655, 334] on button "Execute" at bounding box center [655, 330] width 52 height 18
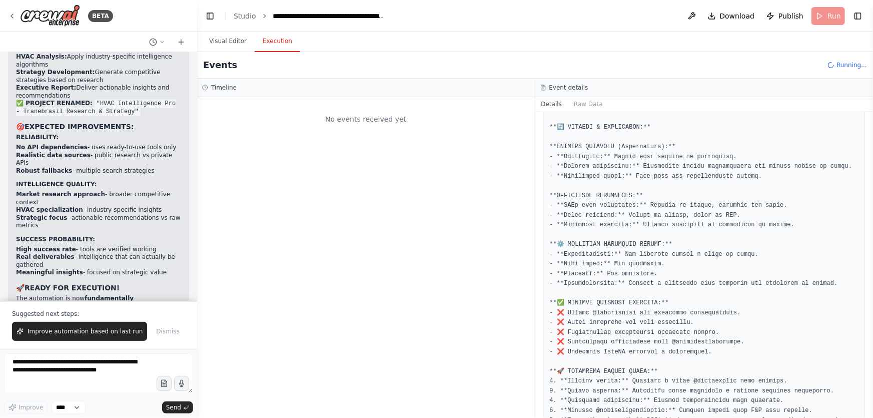
scroll to position [222128, 0]
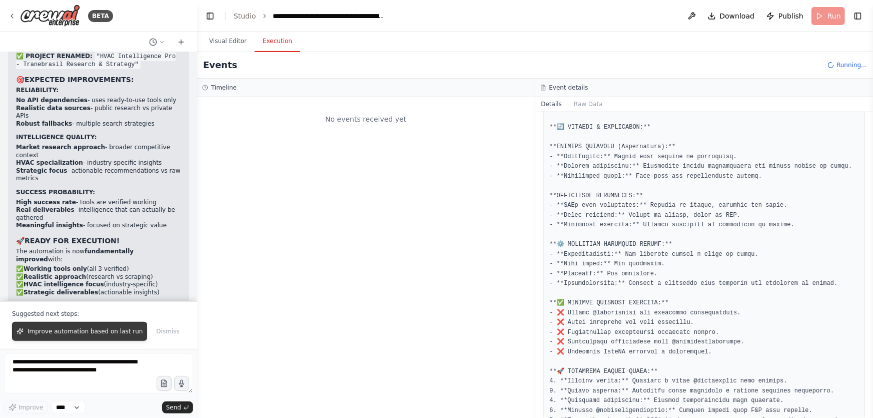
click at [62, 336] on button "Improve automation based on last run" at bounding box center [79, 331] width 135 height 19
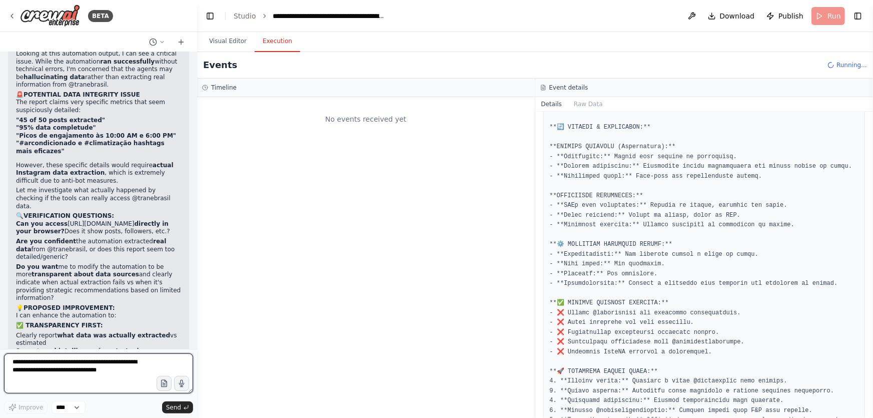
scroll to position [222480, 0]
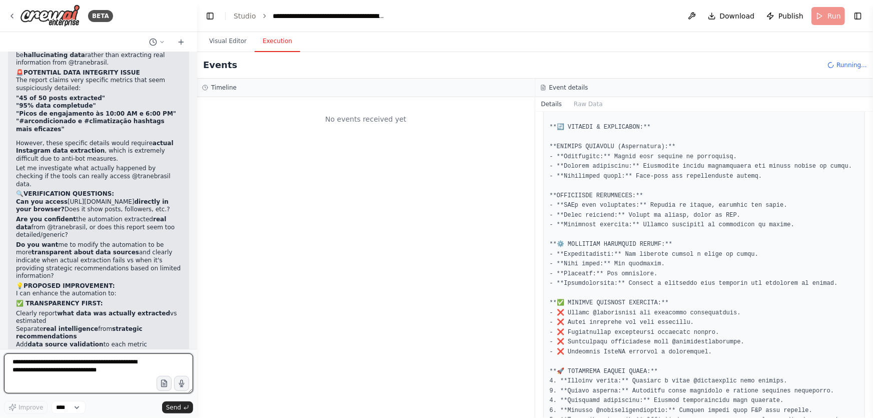
click at [140, 367] on textarea "**********" at bounding box center [98, 373] width 189 height 40
type textarea "**********"
click at [189, 407] on button "Send" at bounding box center [177, 407] width 31 height 12
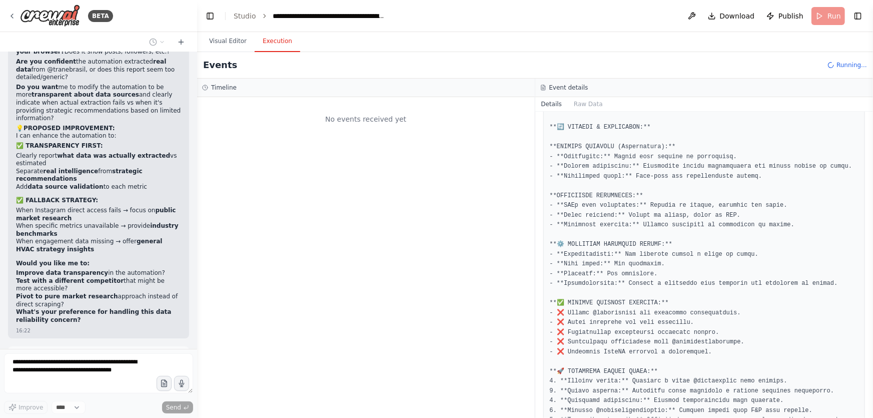
scroll to position [222646, 0]
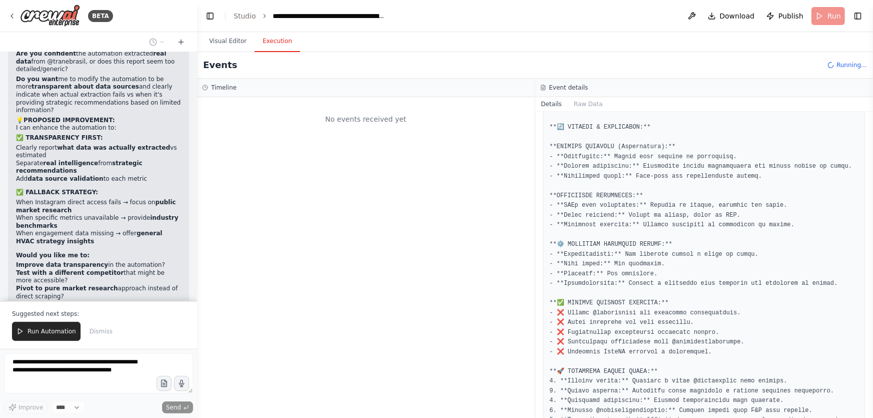
click at [58, 338] on div "BETA Create a crew that schedules and publishes social media content across mul…" at bounding box center [98, 209] width 197 height 418
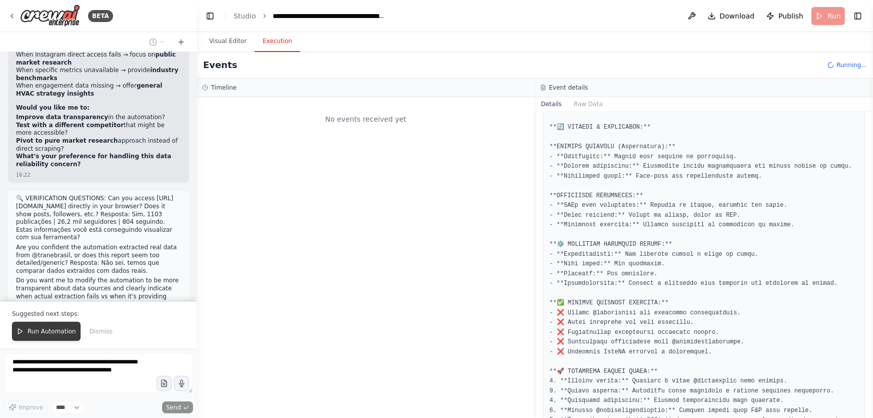
click at [56, 331] on span "Run Automation" at bounding box center [52, 331] width 49 height 8
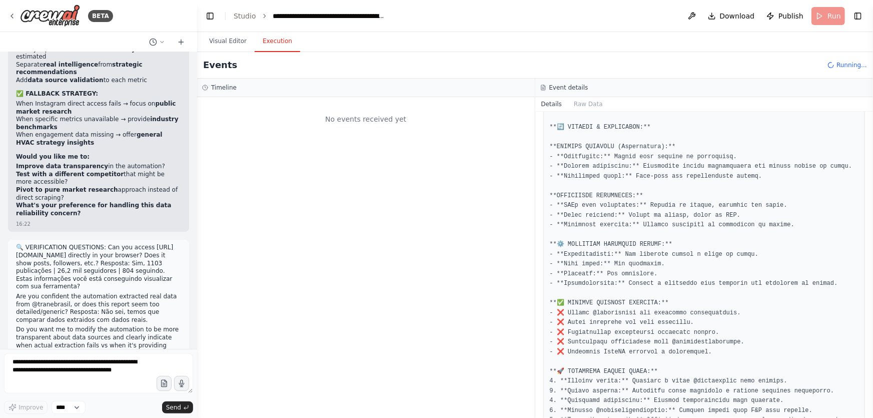
scroll to position [222752, 0]
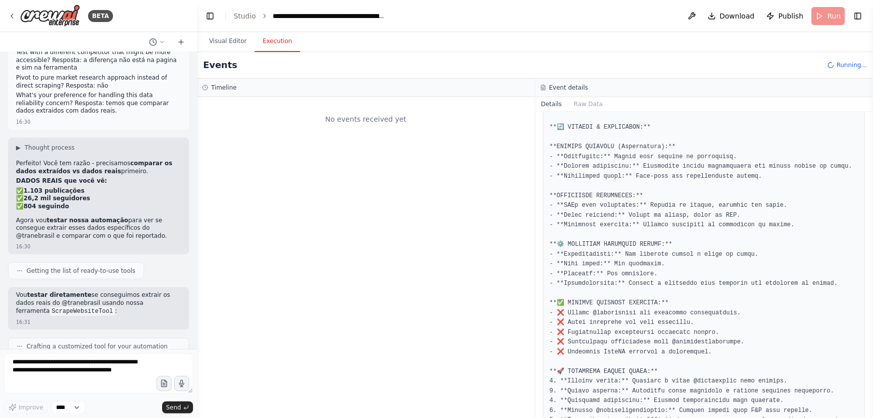
scroll to position [223116, 0]
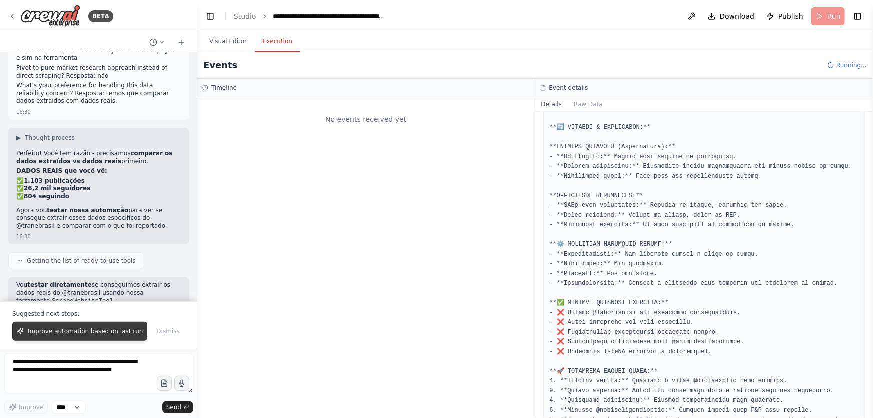
click at [82, 328] on span "Improve automation based on last run" at bounding box center [85, 331] width 115 height 8
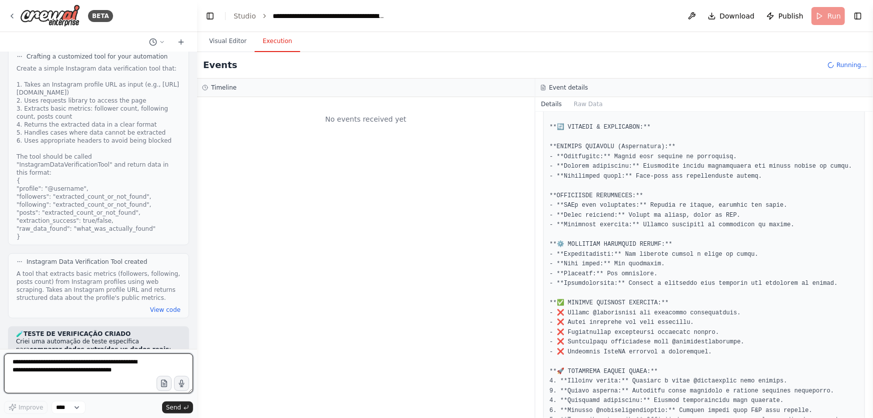
scroll to position [223556, 0]
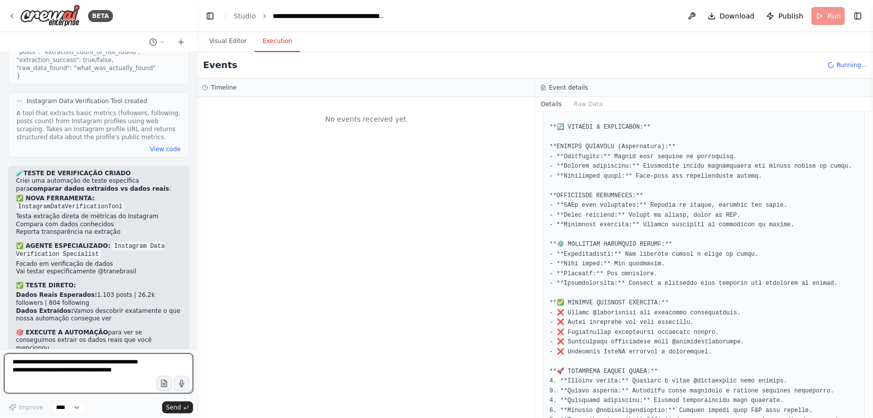
click at [95, 364] on textarea "**********" at bounding box center [98, 373] width 189 height 40
click at [111, 374] on textarea "*" at bounding box center [98, 373] width 189 height 40
type textarea "*"
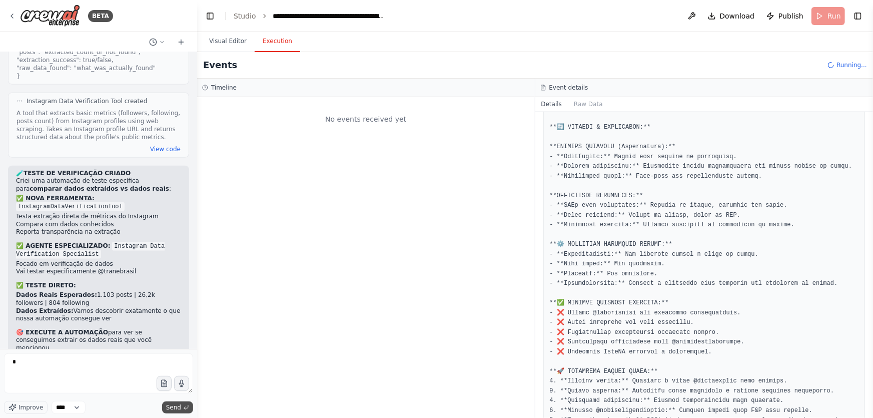
click at [181, 405] on button "Send" at bounding box center [177, 407] width 31 height 12
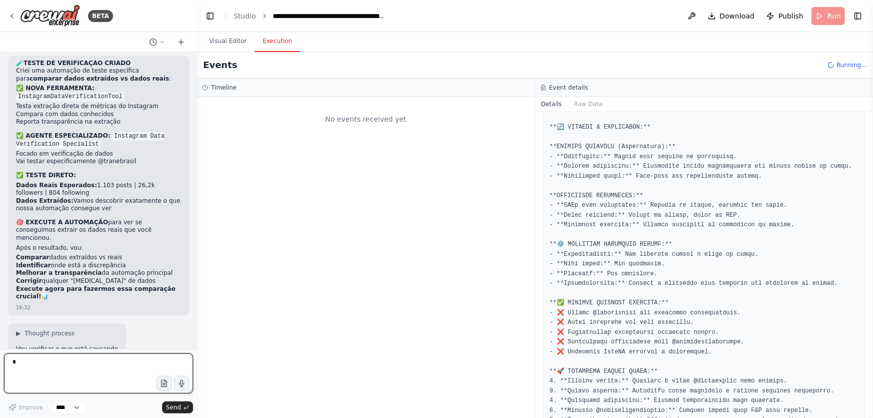
scroll to position [224063, 0]
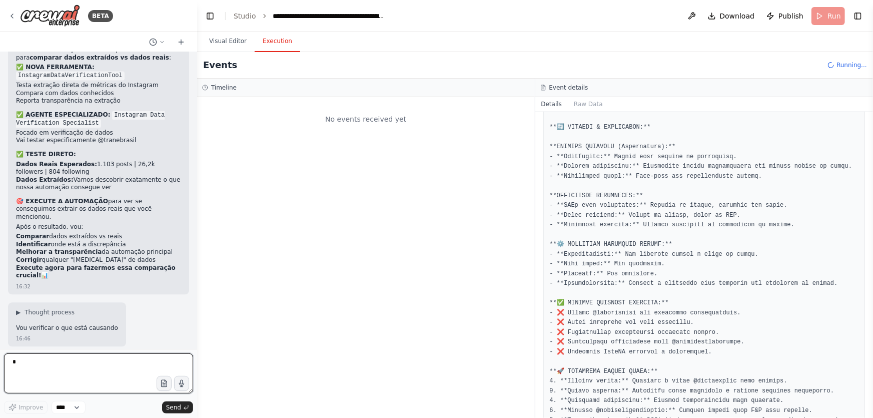
drag, startPoint x: 830, startPoint y: 178, endPoint x: 106, endPoint y: 367, distance: 748.5
click at [107, 367] on textarea "*" at bounding box center [98, 373] width 189 height 40
click at [118, 380] on textarea "*" at bounding box center [98, 373] width 189 height 40
type textarea "**********"
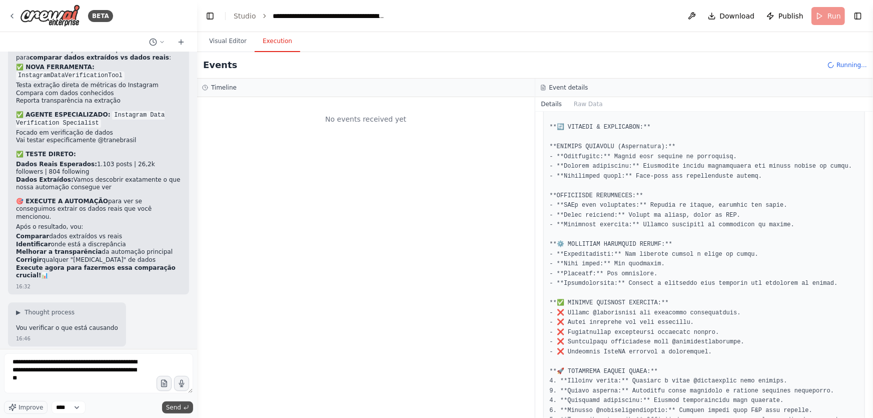
click at [185, 401] on button "Send" at bounding box center [177, 407] width 31 height 12
click at [182, 405] on button "Send" at bounding box center [177, 407] width 31 height 12
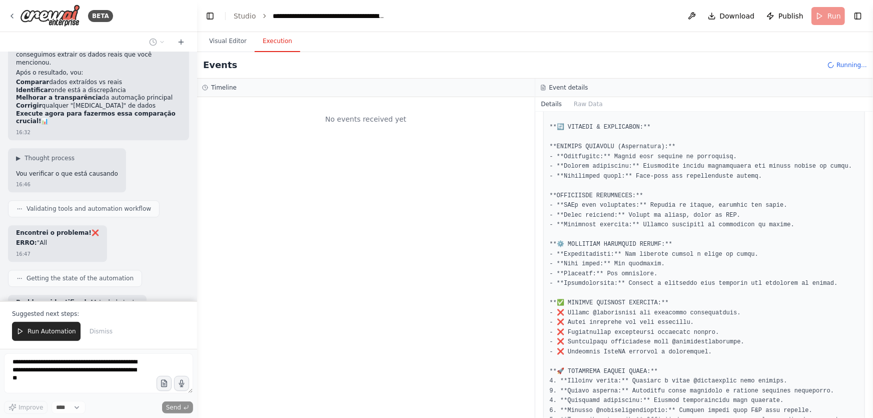
scroll to position [224309, 0]
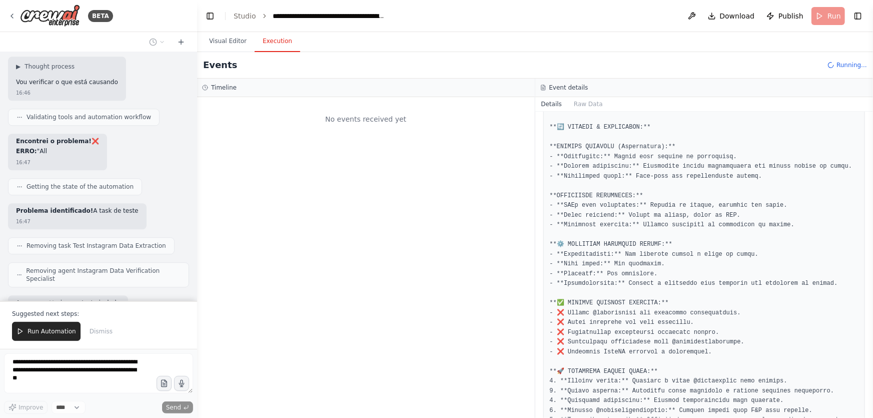
click at [53, 329] on span "Run Automation" at bounding box center [52, 331] width 49 height 8
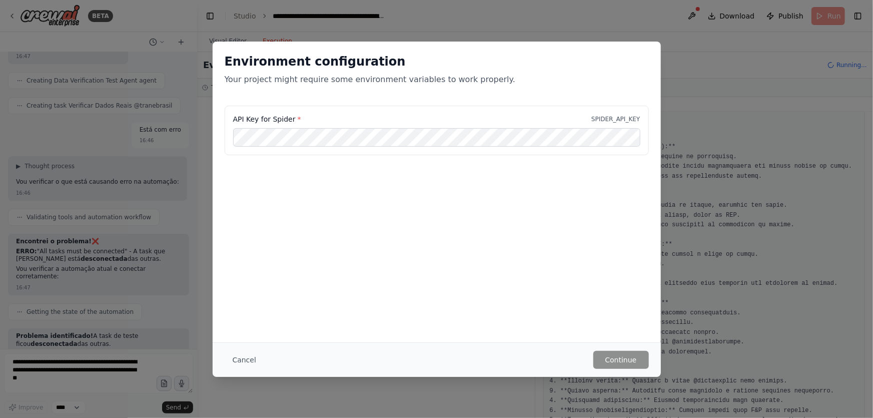
scroll to position [224577, 0]
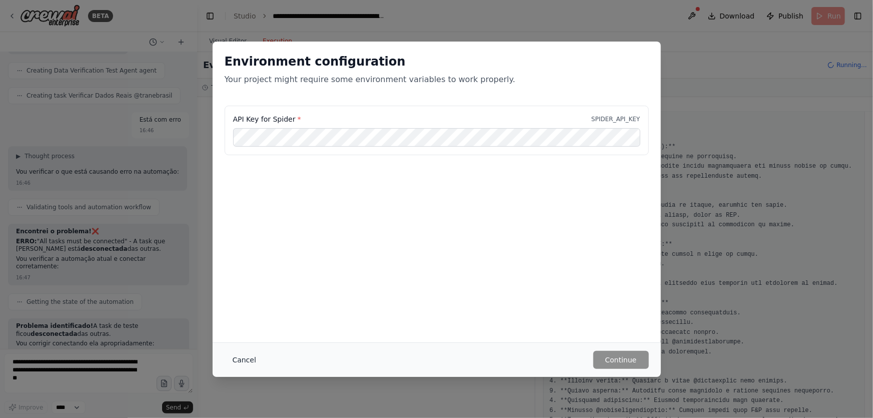
click at [238, 365] on button "Cancel" at bounding box center [245, 360] width 40 height 18
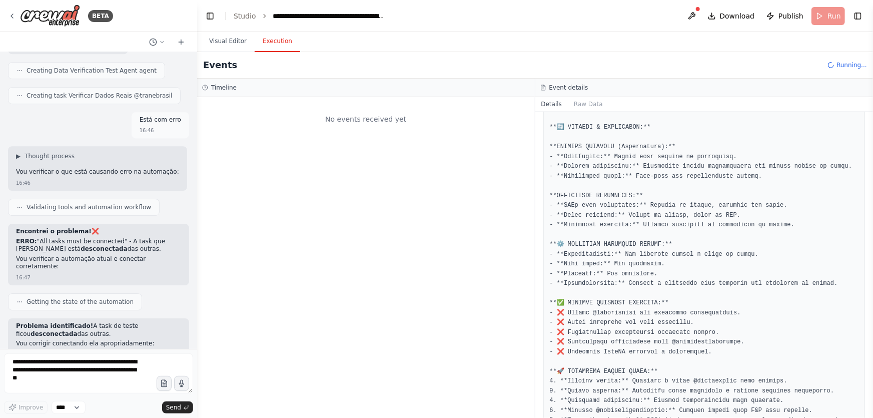
scroll to position [224576, 0]
click at [106, 371] on textarea "**********" at bounding box center [98, 373] width 189 height 40
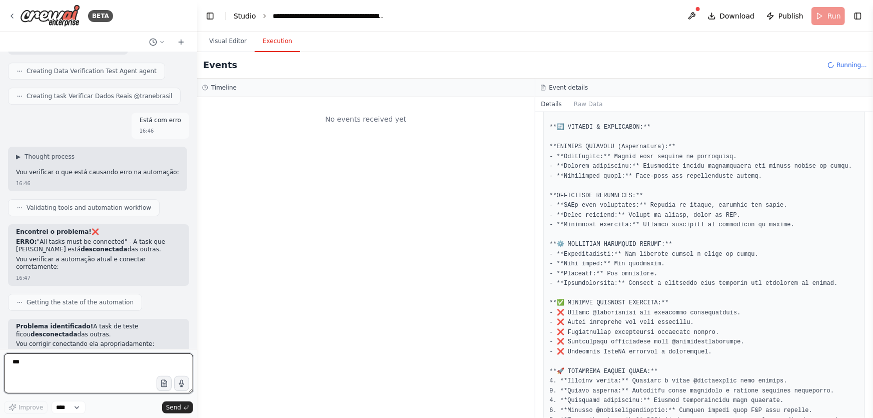
type textarea "***"
click at [190, 405] on button "Send" at bounding box center [177, 407] width 31 height 12
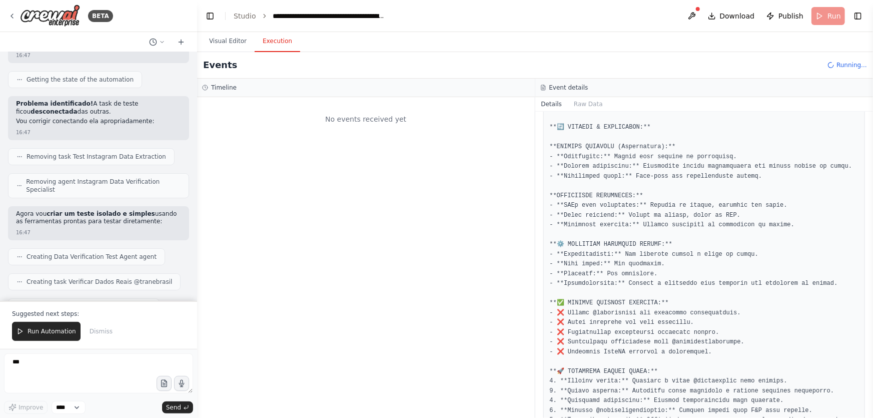
scroll to position [224807, 0]
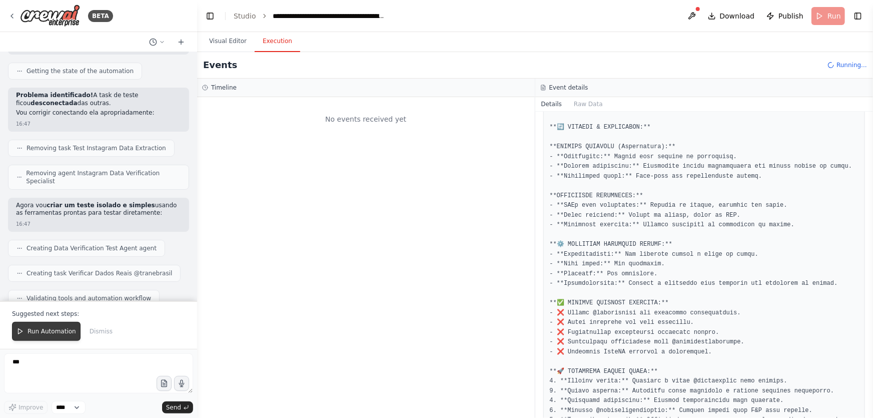
click at [45, 330] on span "Run Automation" at bounding box center [52, 331] width 49 height 8
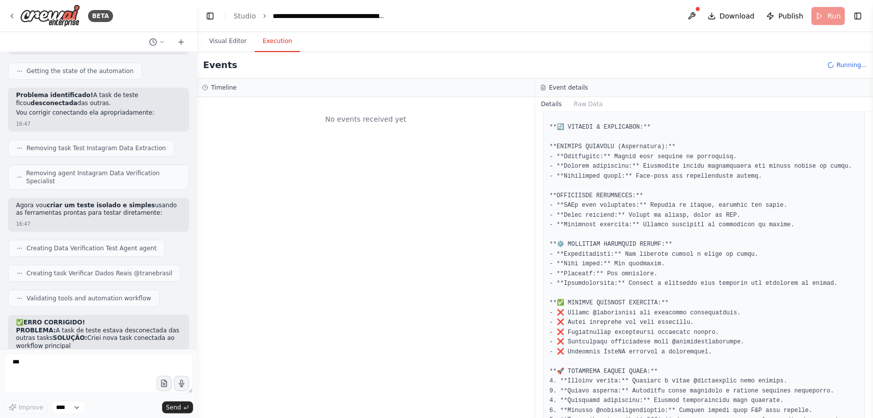
scroll to position [224759, 0]
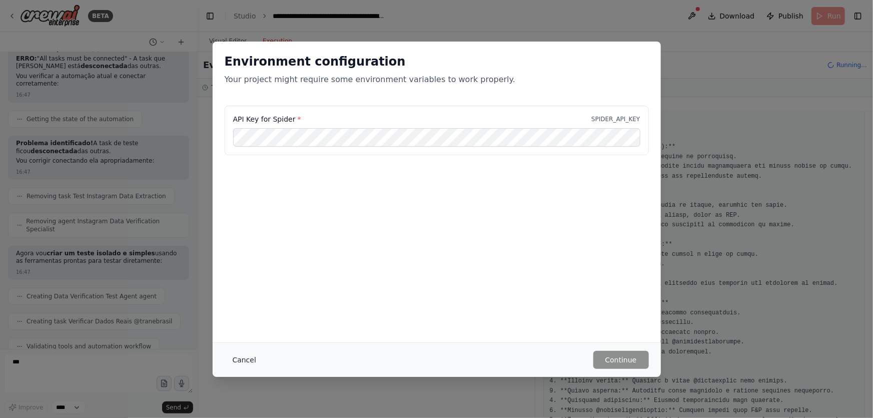
click at [249, 358] on button "Cancel" at bounding box center [245, 360] width 40 height 18
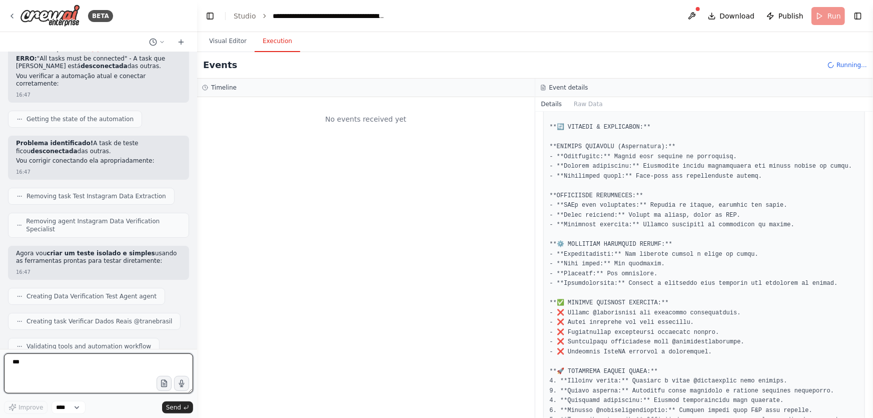
click at [143, 376] on textarea "***" at bounding box center [98, 373] width 189 height 40
type textarea "**********"
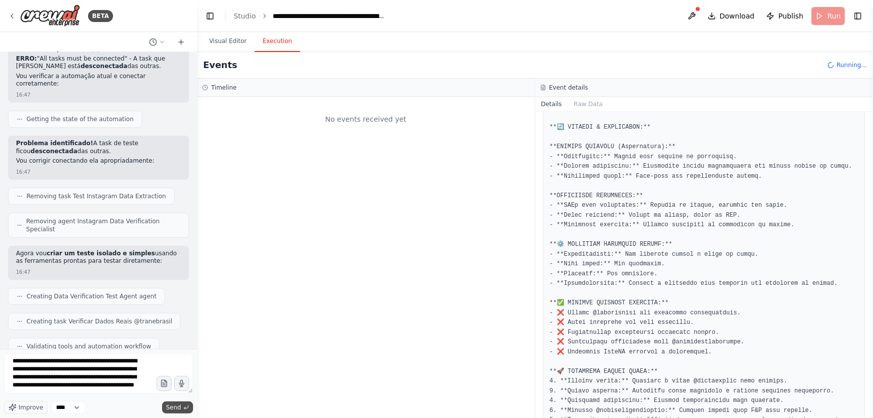
click at [190, 412] on button "Send" at bounding box center [177, 407] width 31 height 12
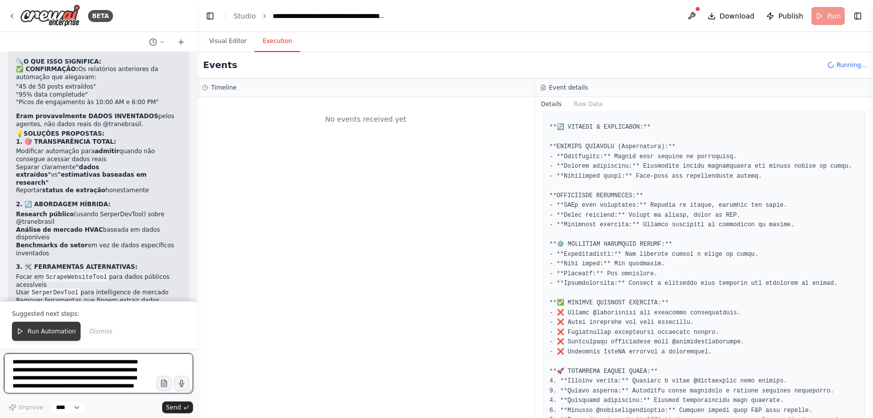
scroll to position [225438, 0]
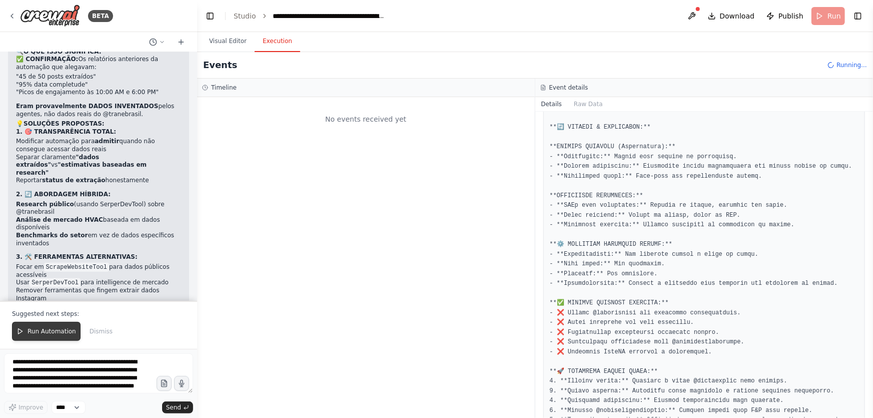
click at [59, 329] on span "Run Automation" at bounding box center [52, 331] width 49 height 8
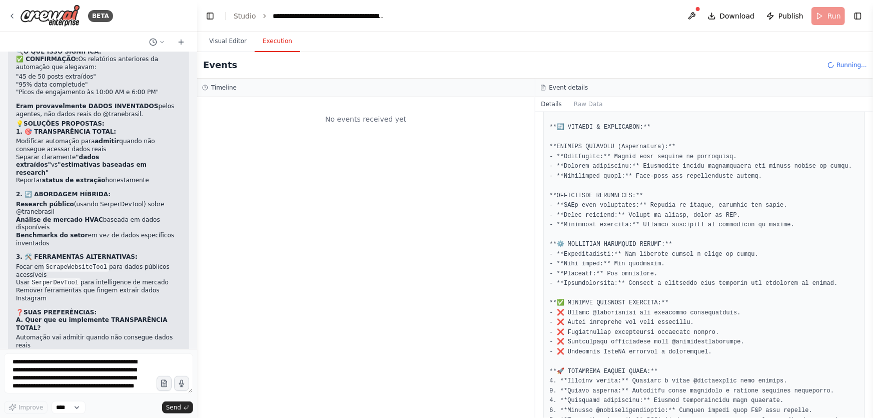
scroll to position [225390, 0]
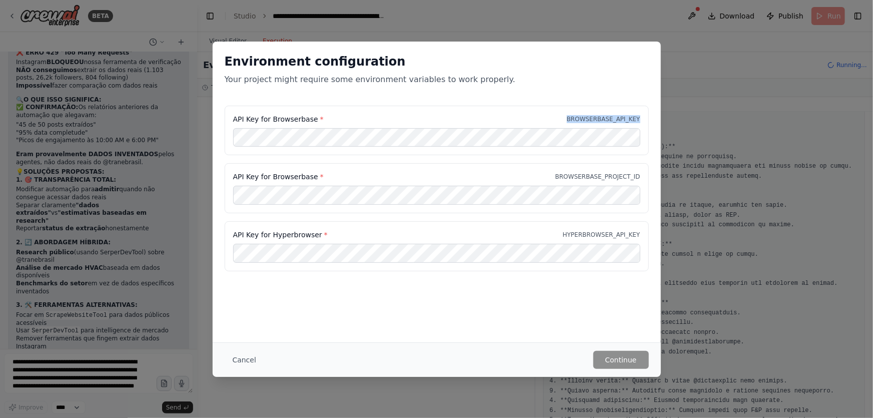
drag, startPoint x: 575, startPoint y: 119, endPoint x: 643, endPoint y: 125, distance: 68.3
click at [643, 125] on div "API Key for Browserbase * BROWSERBASE_API_KEY" at bounding box center [437, 131] width 424 height 50
copy p "BROWSERBASE_API_KEY"
click at [246, 365] on button "Cancel" at bounding box center [245, 360] width 40 height 18
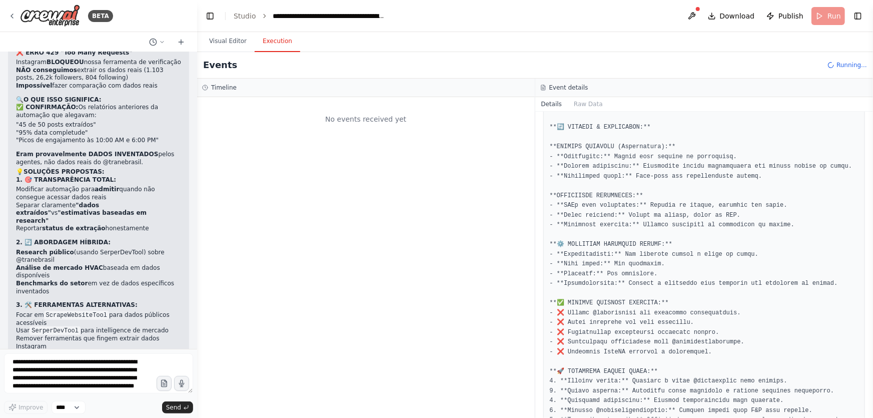
scroll to position [225299, 0]
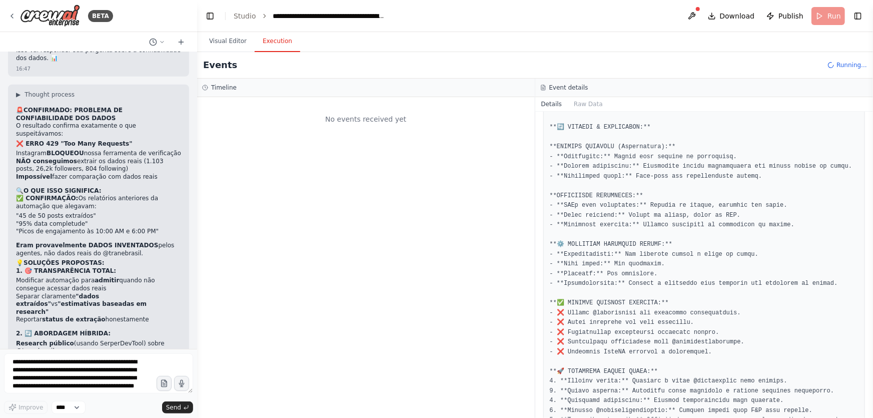
drag, startPoint x: 17, startPoint y: 175, endPoint x: 168, endPoint y: 183, distance: 151.3
copy ul "BrowserbaseLoadTool → Captura completa da página HyperbrowserLoadTool → Backup …"
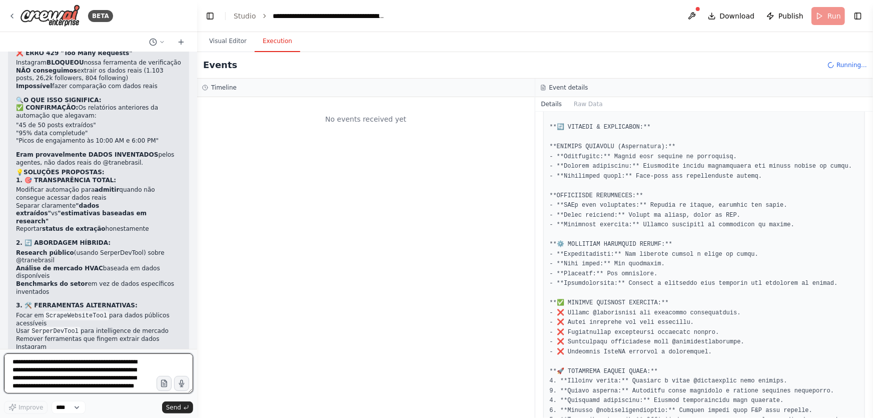
click at [97, 377] on textarea "**********" at bounding box center [98, 373] width 189 height 40
type textarea "**********"
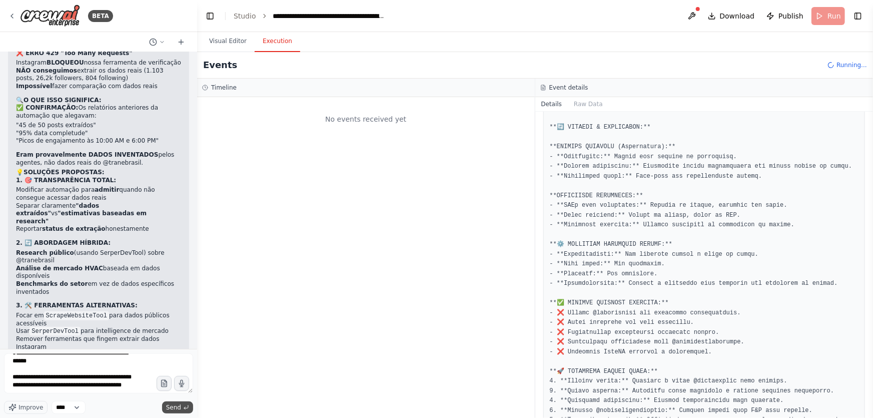
click at [180, 411] on span "Send" at bounding box center [173, 407] width 15 height 8
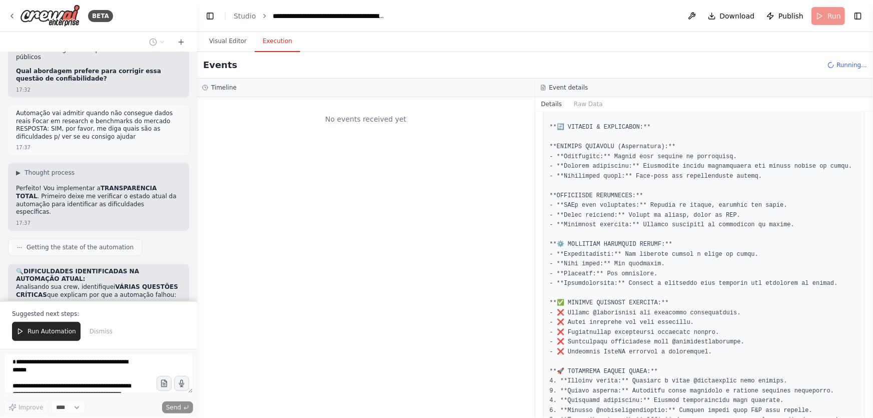
scroll to position [225872, 0]
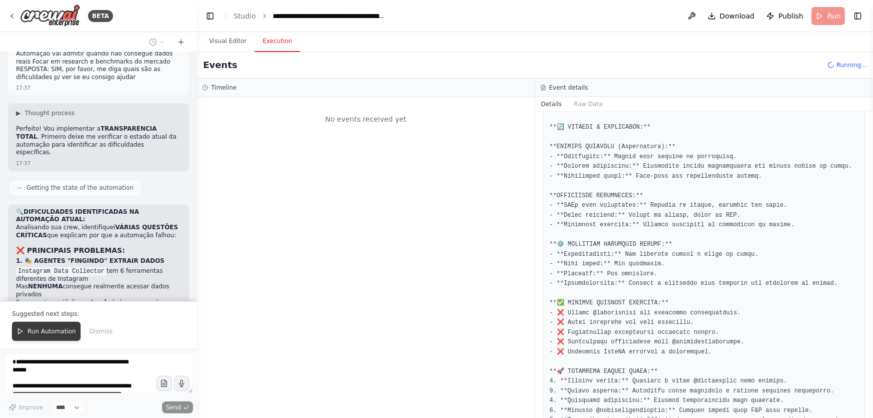
click at [30, 334] on span "Run Automation" at bounding box center [52, 331] width 49 height 8
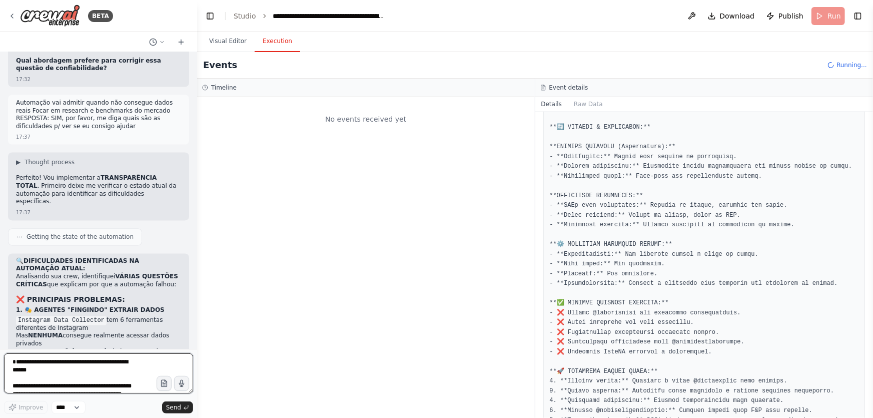
scroll to position [225840, 0]
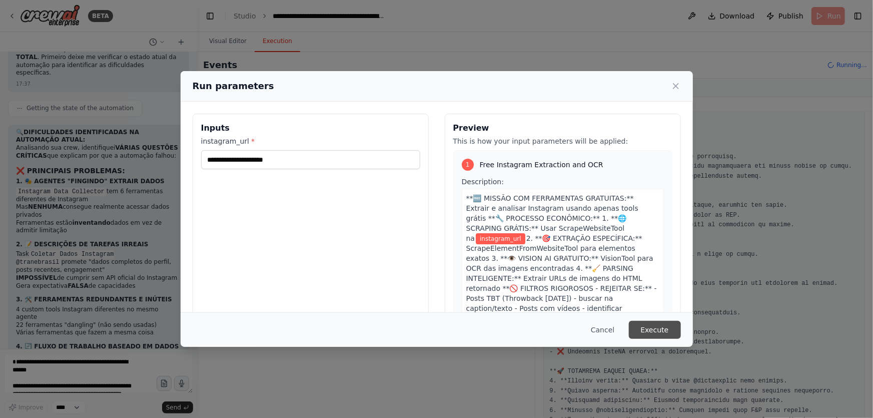
click at [661, 332] on button "Execute" at bounding box center [655, 330] width 52 height 18
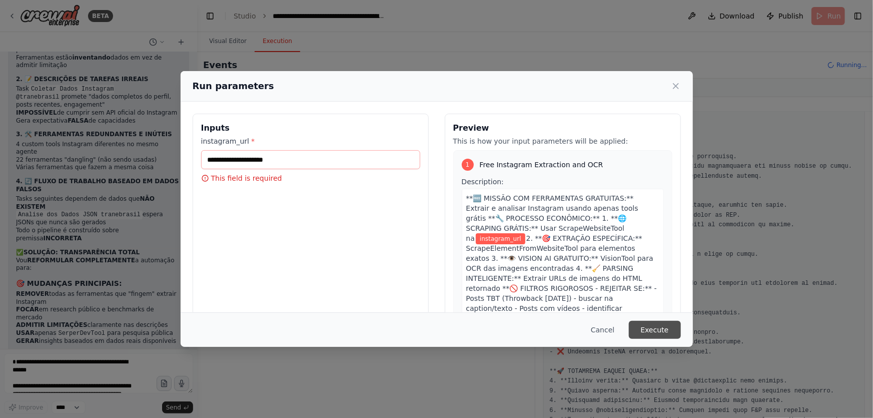
click at [661, 332] on button "Execute" at bounding box center [655, 330] width 52 height 18
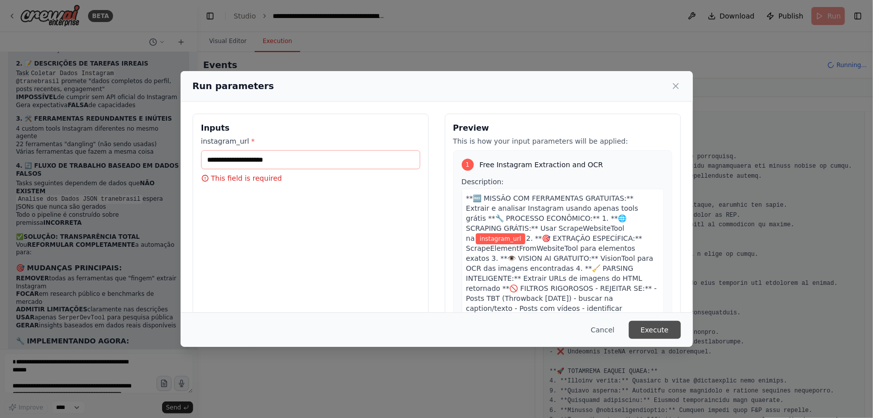
scroll to position [226143, 0]
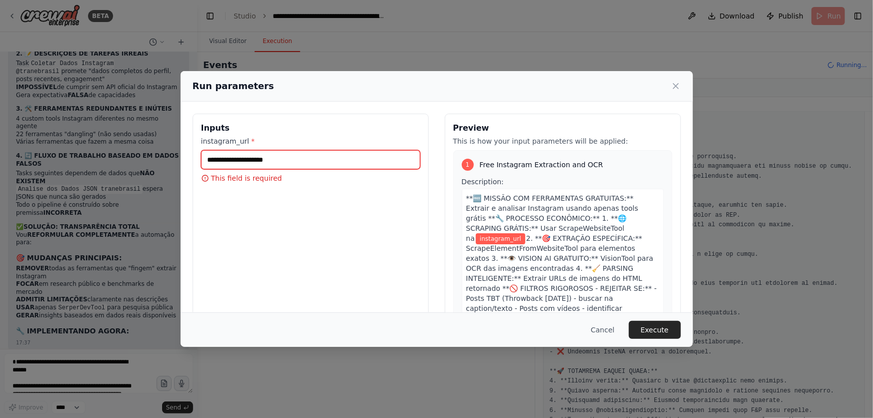
click at [372, 162] on input "instagram_url *" at bounding box center [310, 159] width 219 height 19
paste input "**********"
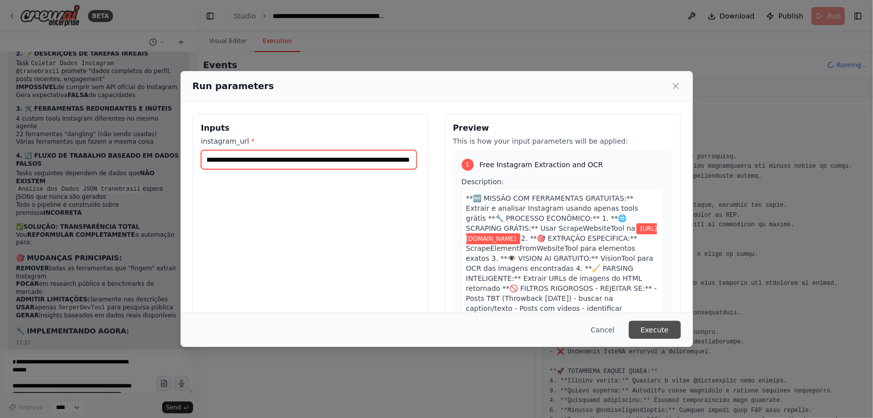
type input "**********"
click at [655, 335] on button "Execute" at bounding box center [655, 330] width 52 height 18
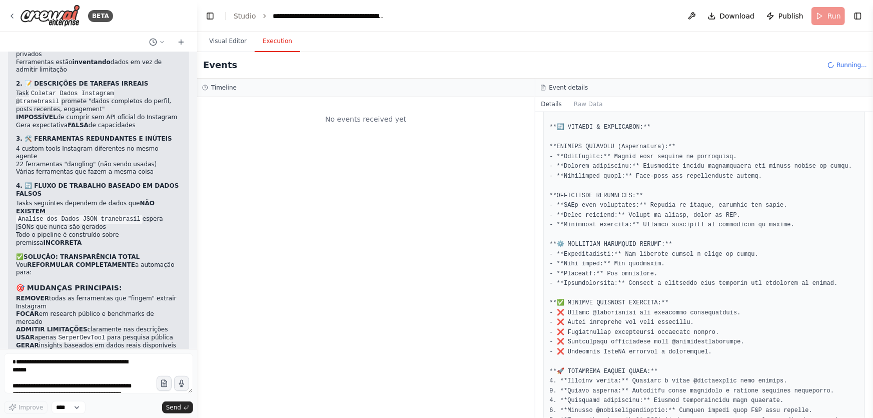
scroll to position [226143, 0]
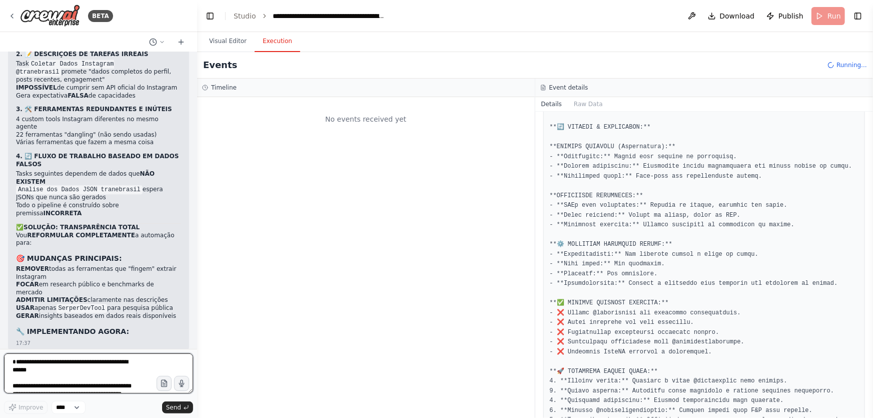
click at [114, 362] on textarea "**********" at bounding box center [98, 373] width 189 height 40
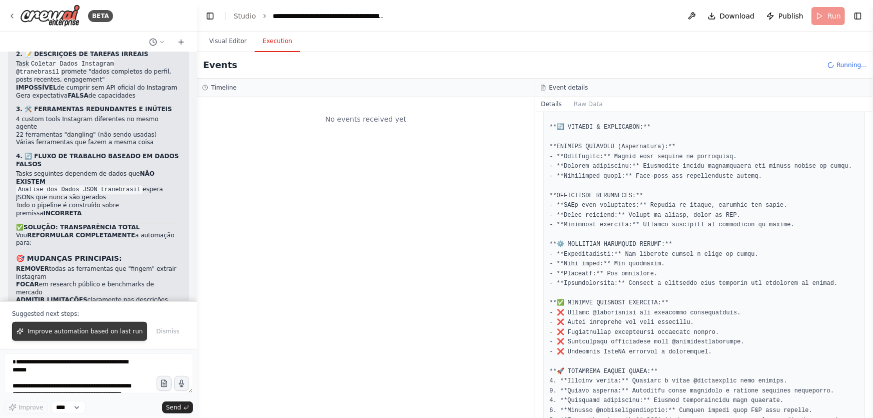
click at [98, 331] on span "Improve automation based on last run" at bounding box center [85, 331] width 115 height 8
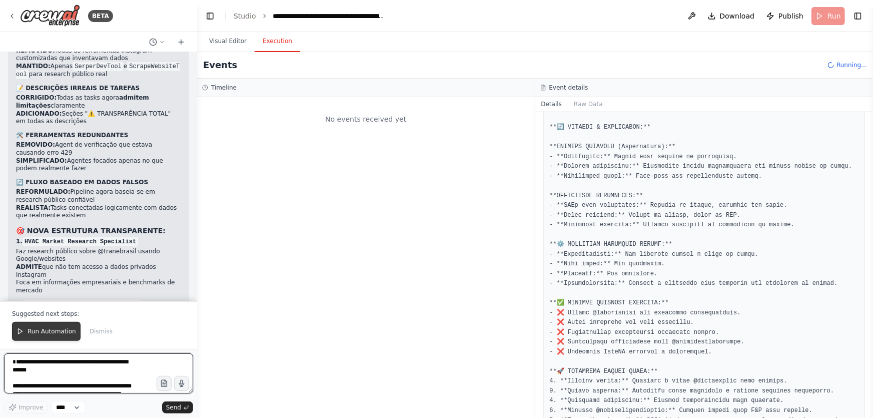
scroll to position [226990, 0]
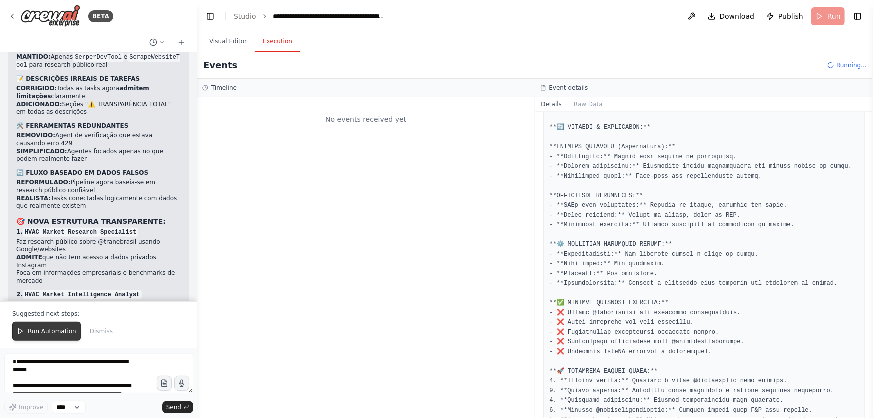
click at [64, 331] on span "Run Automation" at bounding box center [52, 331] width 49 height 8
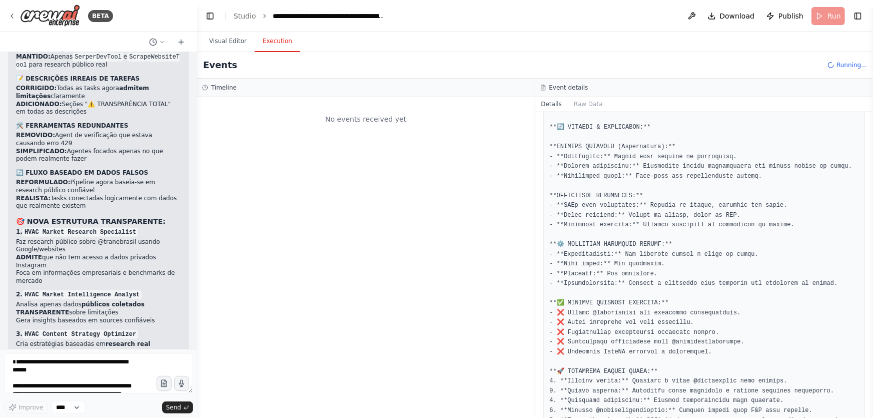
scroll to position [226941, 0]
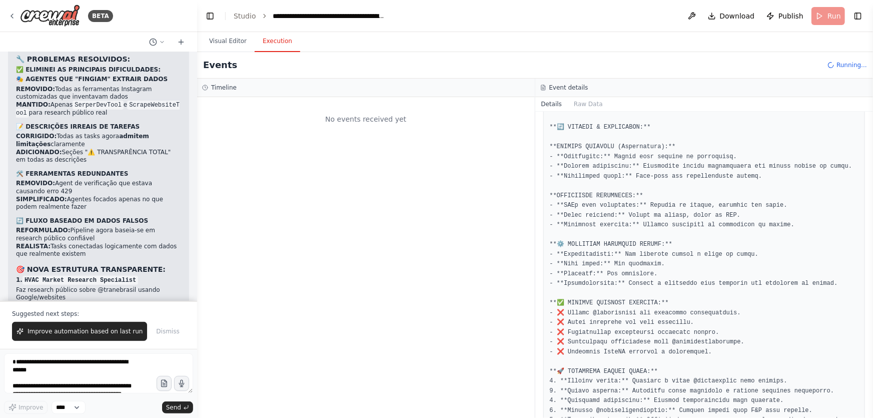
scroll to position [226990, 0]
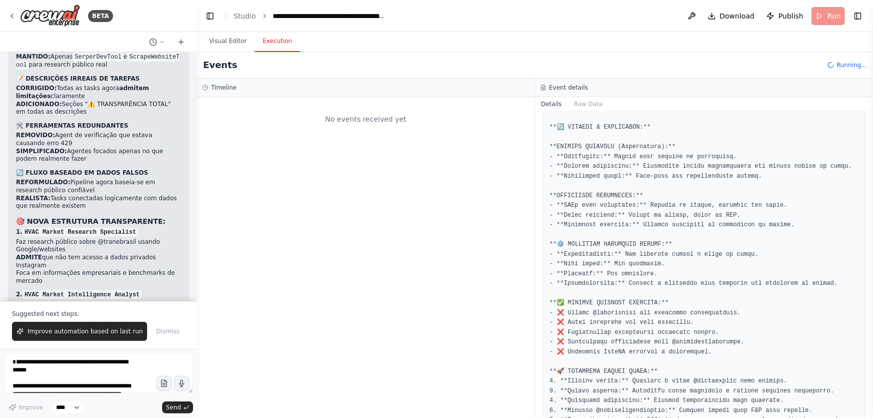
drag, startPoint x: 65, startPoint y: 341, endPoint x: 100, endPoint y: 333, distance: 35.8
click at [65, 339] on button "Improve automation based on last run" at bounding box center [79, 331] width 135 height 19
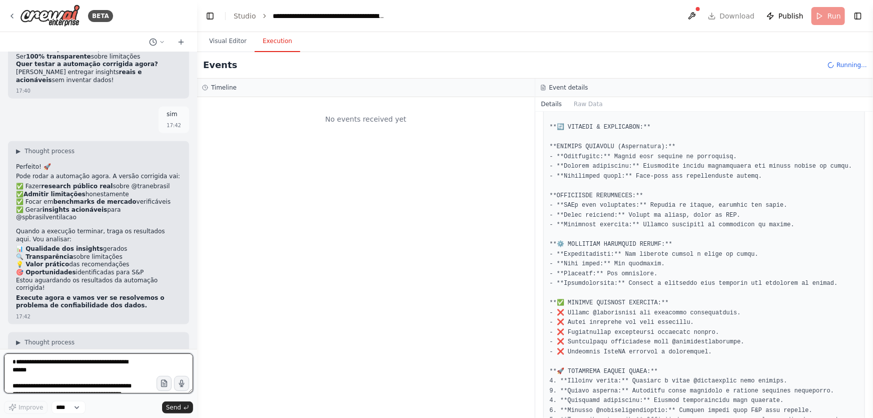
scroll to position [227480, 0]
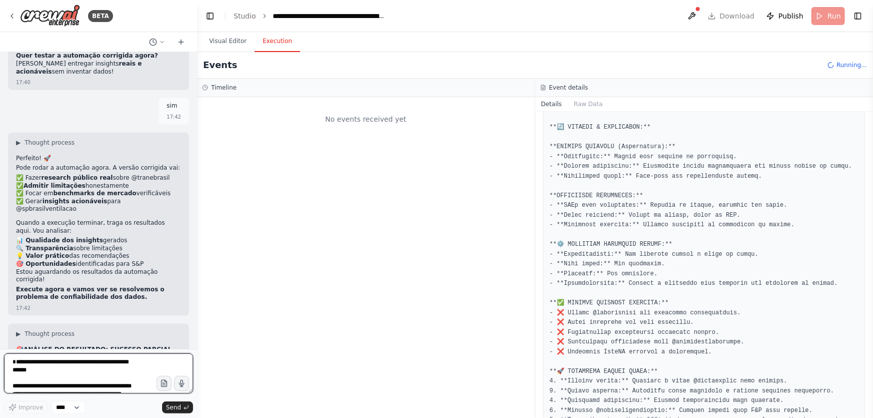
click at [89, 369] on textarea "**********" at bounding box center [98, 373] width 189 height 40
type textarea "**********"
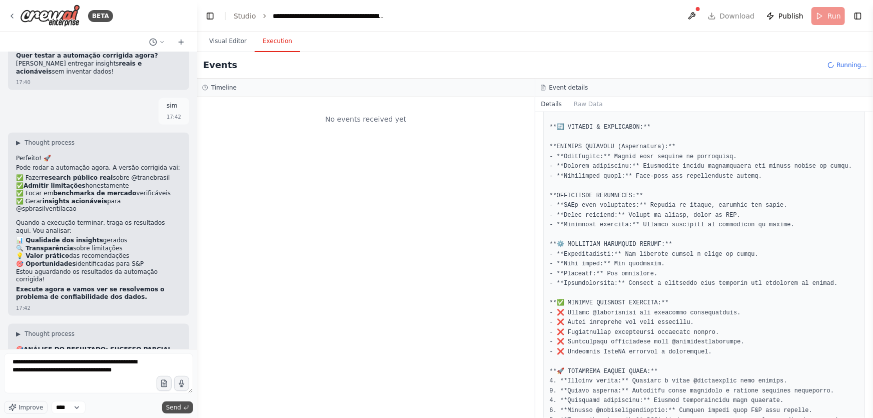
click at [176, 402] on button "Send" at bounding box center [177, 407] width 31 height 12
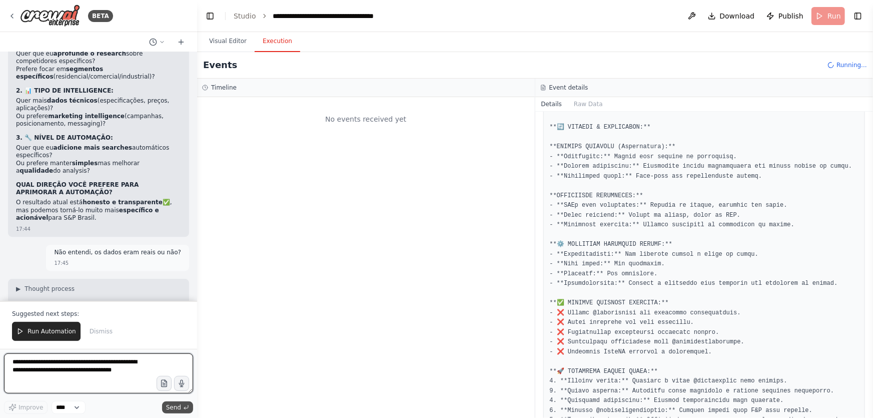
scroll to position [228339, 0]
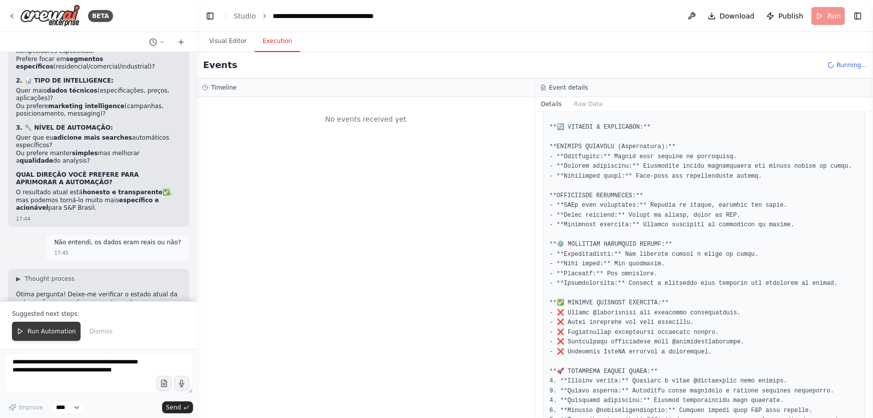
click at [30, 330] on span "Run Automation" at bounding box center [52, 331] width 49 height 8
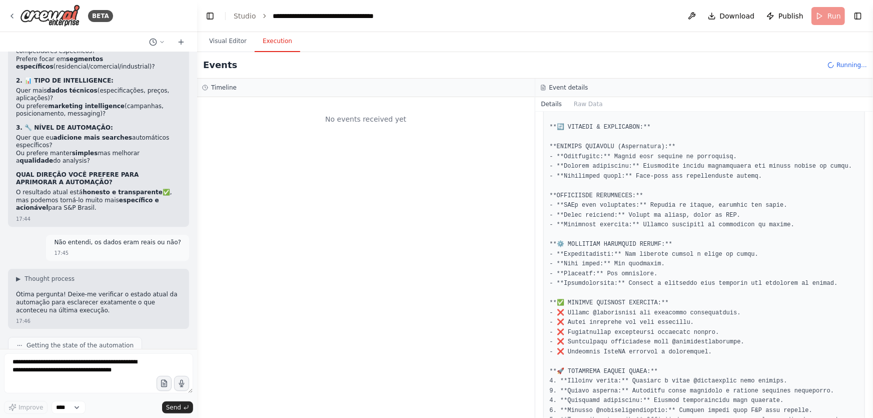
scroll to position [228292, 0]
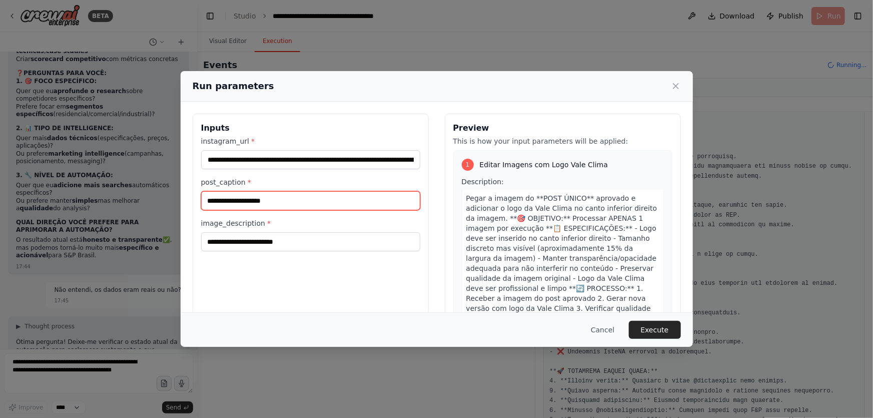
click at [270, 205] on input "post_caption *" at bounding box center [310, 200] width 219 height 19
click at [325, 203] on input "post_caption *" at bounding box center [310, 200] width 219 height 19
paste input "**********"
type input "**********"
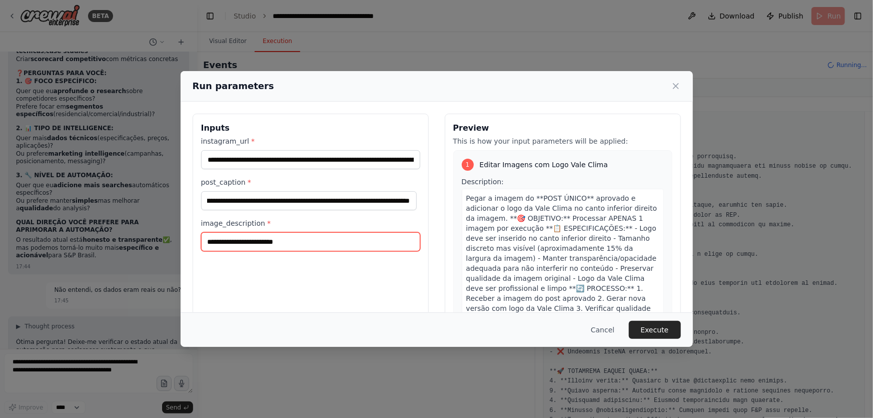
scroll to position [0, 0]
click at [345, 246] on input "image_description *" at bounding box center [310, 241] width 219 height 19
type input "*"
type input "**********"
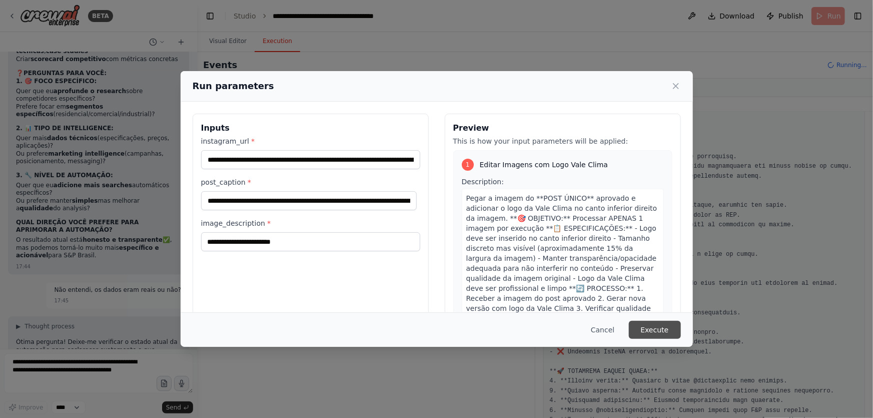
click at [668, 335] on button "Execute" at bounding box center [655, 330] width 52 height 18
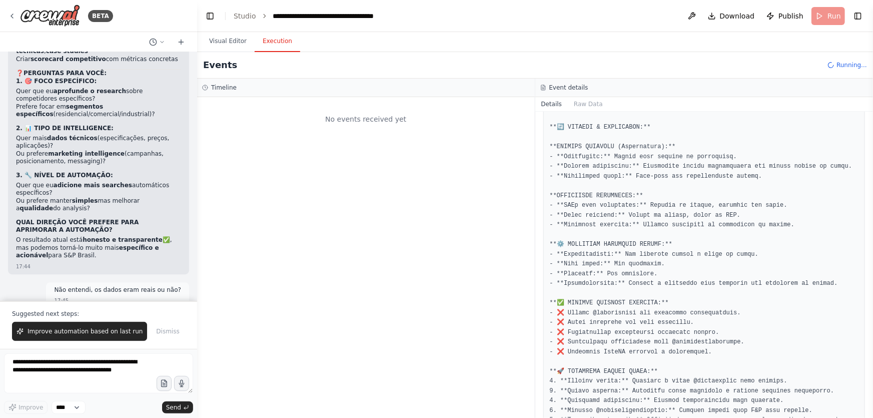
scroll to position [228339, 0]
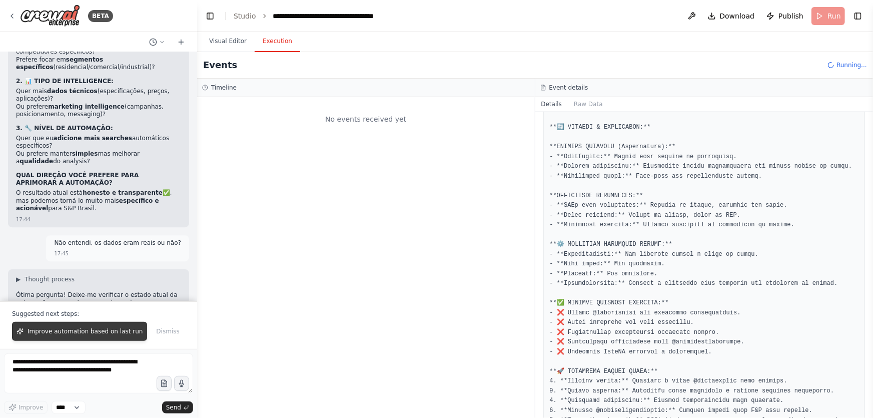
click at [95, 330] on span "Improve automation based on last run" at bounding box center [85, 331] width 115 height 8
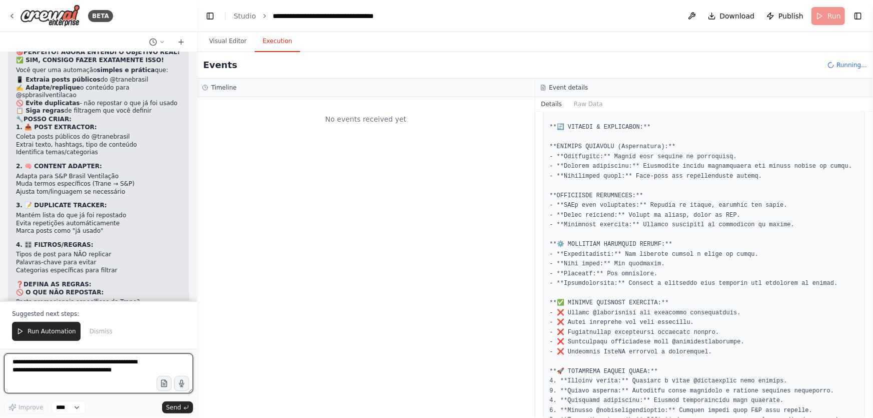
scroll to position [229188, 0]
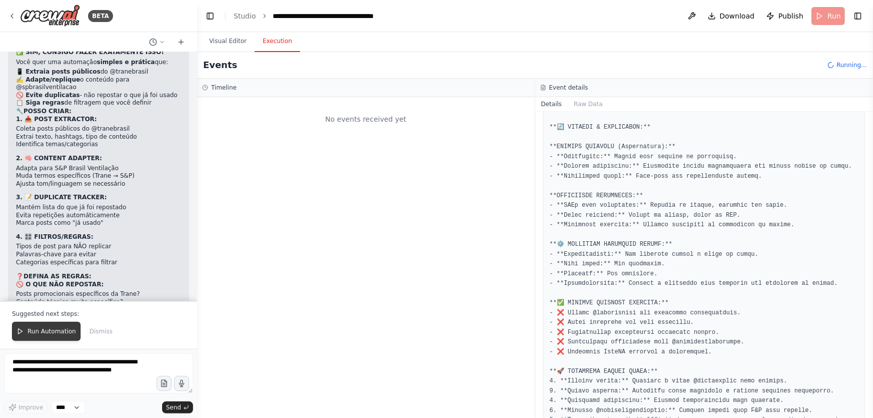
click at [60, 333] on span "Run Automation" at bounding box center [52, 331] width 49 height 8
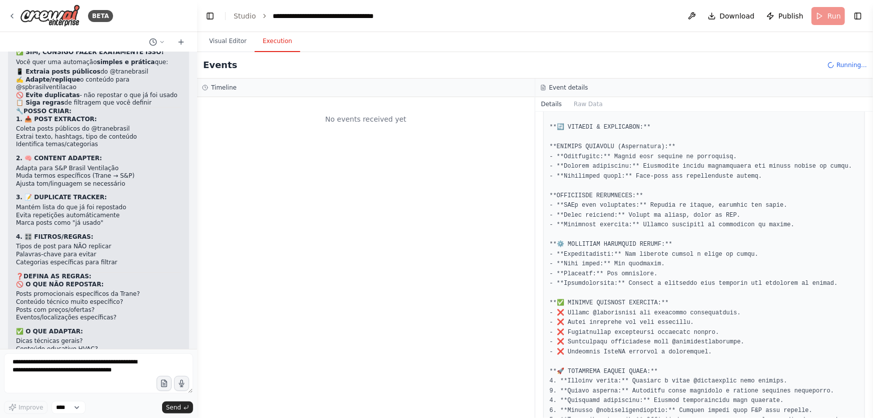
scroll to position [229140, 0]
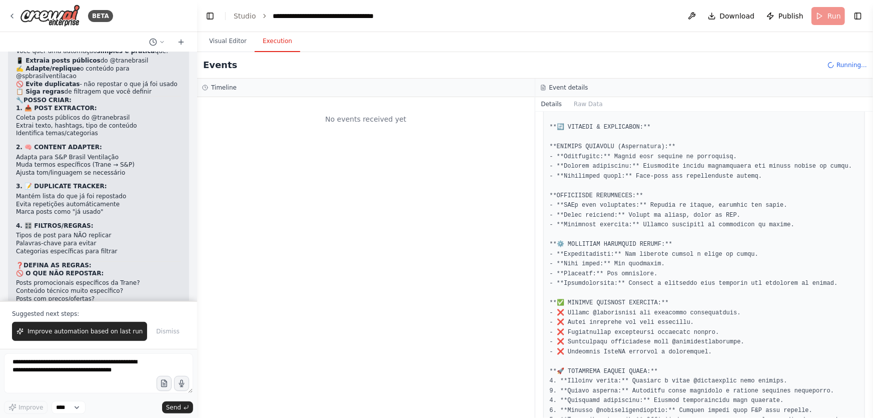
scroll to position [229247, 0]
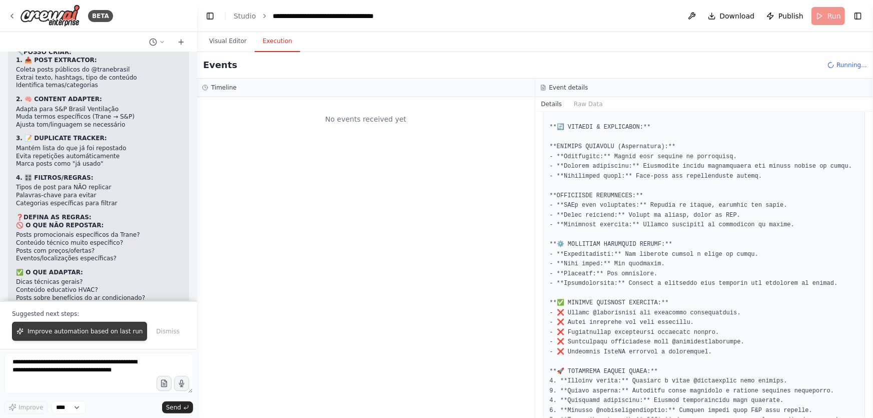
click at [54, 337] on button "Improve automation based on last run" at bounding box center [79, 331] width 135 height 19
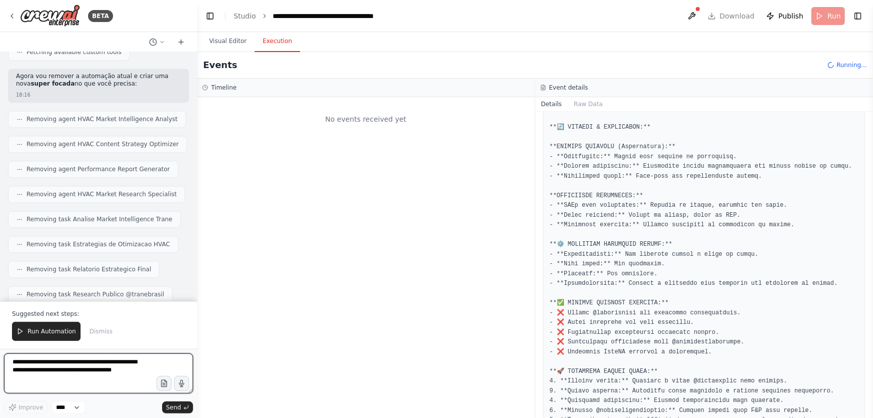
scroll to position [229837, 0]
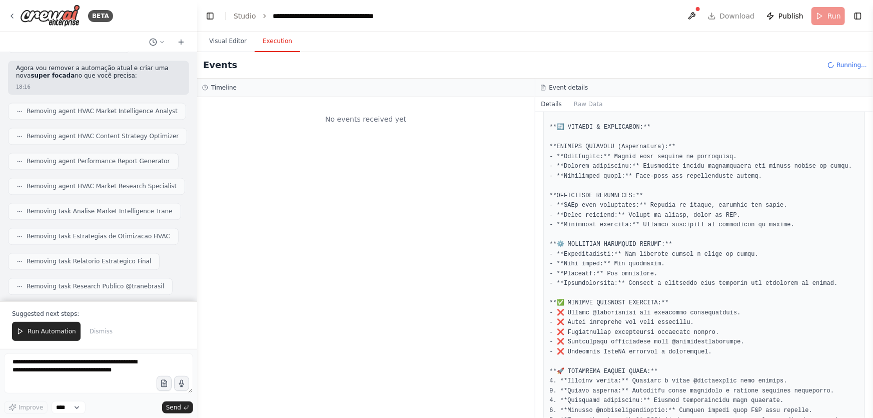
click at [54, 337] on button "Run Automation" at bounding box center [46, 331] width 69 height 19
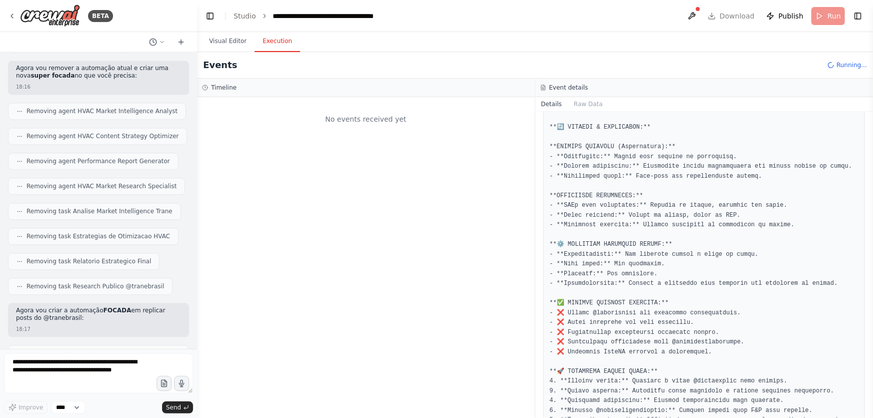
scroll to position [229789, 0]
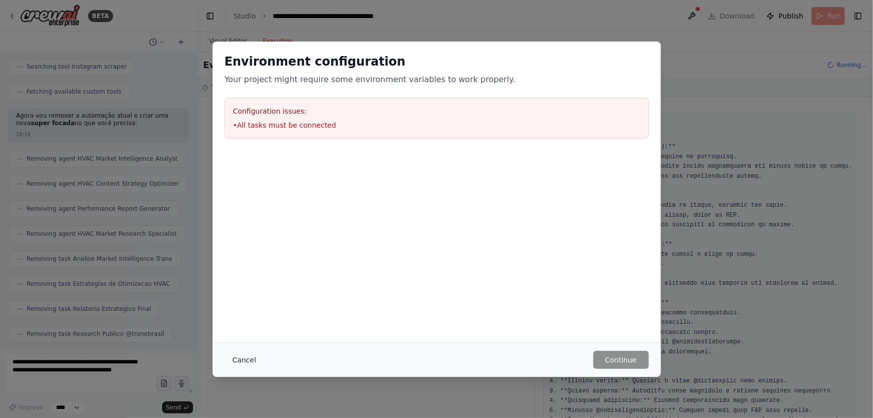
click at [240, 357] on button "Cancel" at bounding box center [245, 360] width 40 height 18
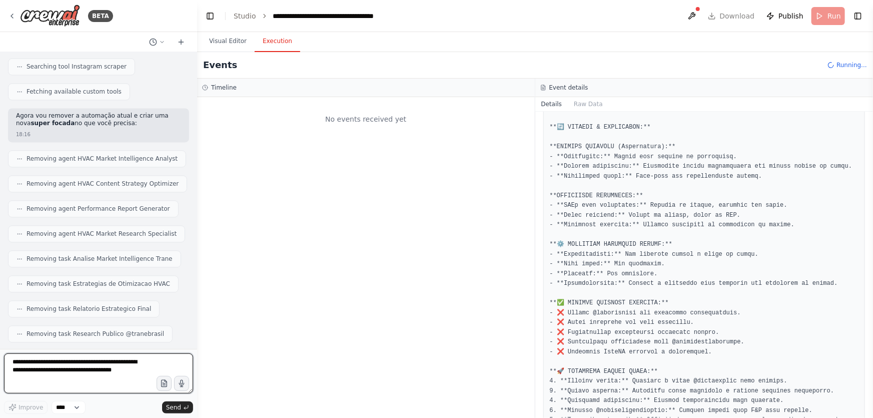
click at [50, 359] on textarea "**********" at bounding box center [98, 373] width 189 height 40
type textarea "**********"
click at [175, 407] on span "Send" at bounding box center [173, 407] width 15 height 8
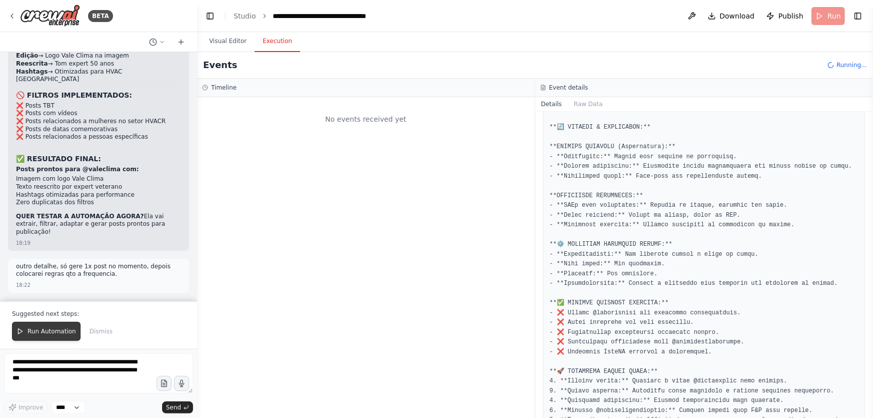
scroll to position [230704, 0]
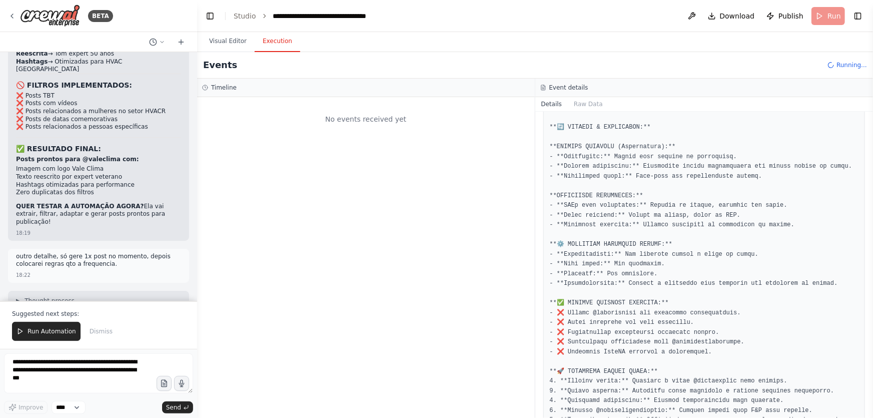
drag, startPoint x: 65, startPoint y: 332, endPoint x: 120, endPoint y: 289, distance: 70.3
click at [65, 332] on span "Run Automation" at bounding box center [52, 331] width 49 height 8
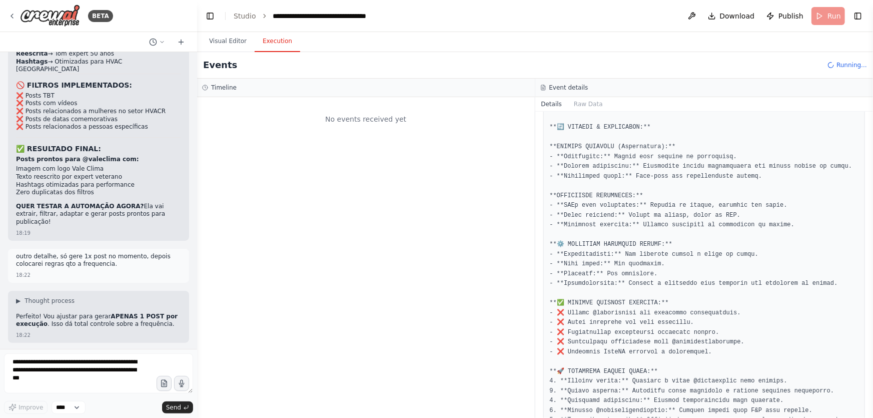
scroll to position [230475, 0]
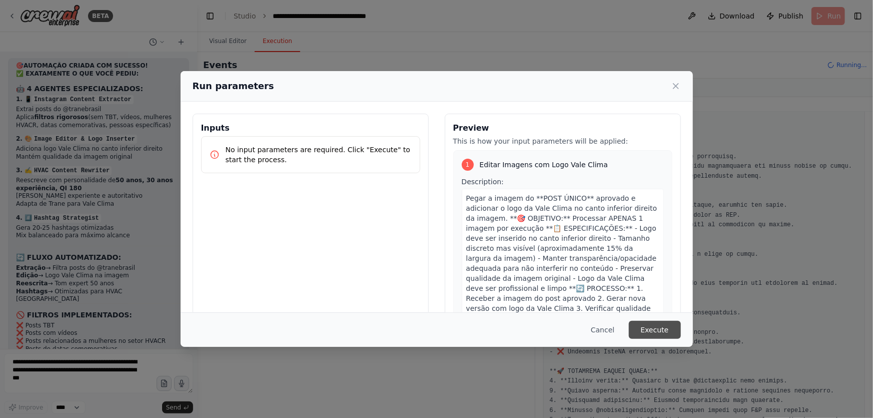
click at [661, 330] on button "Execute" at bounding box center [655, 330] width 52 height 18
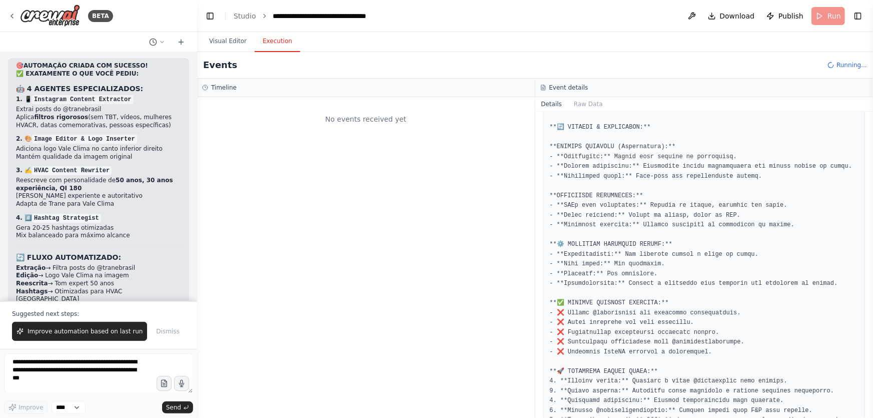
scroll to position [230656, 0]
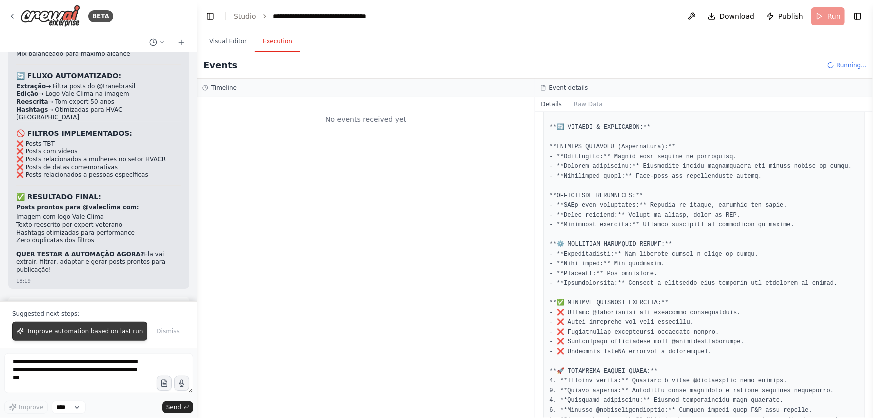
click at [46, 329] on span "Improve automation based on last run" at bounding box center [85, 331] width 115 height 8
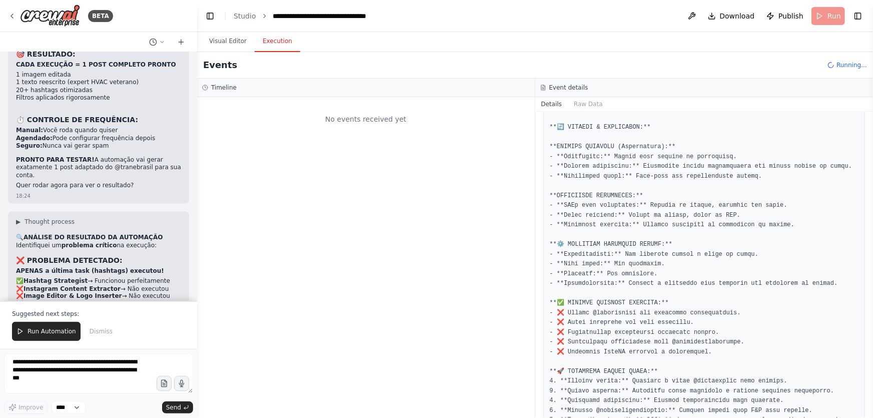
scroll to position [231445, 0]
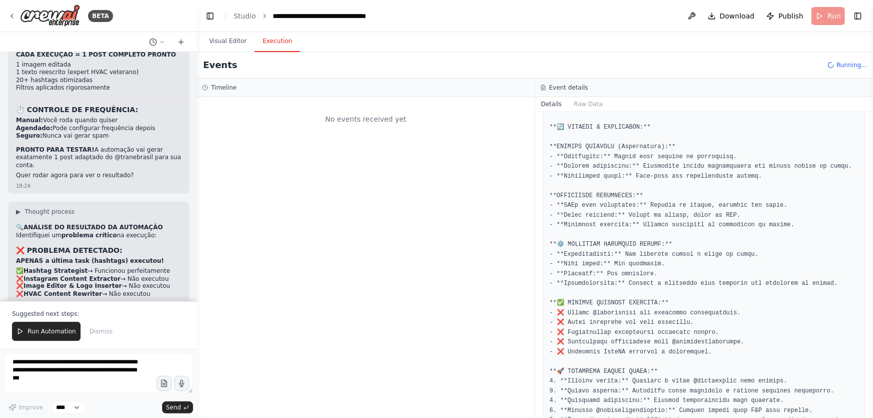
drag, startPoint x: 60, startPoint y: 331, endPoint x: 10, endPoint y: 297, distance: 60.4
click at [60, 331] on span "Run Automation" at bounding box center [52, 331] width 49 height 8
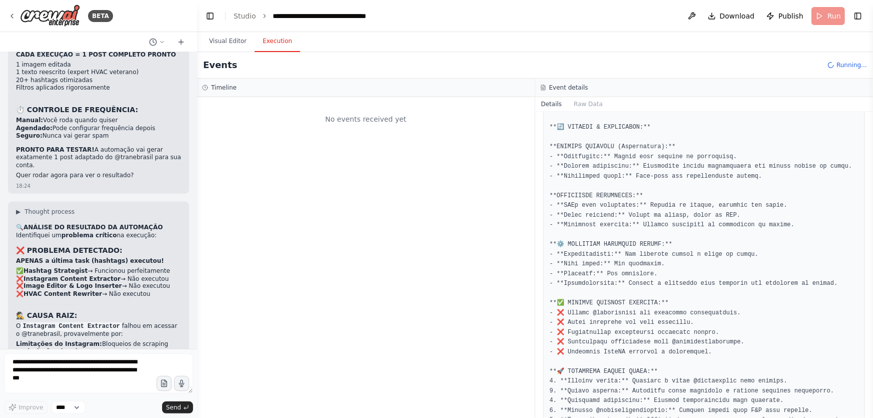
scroll to position [231398, 0]
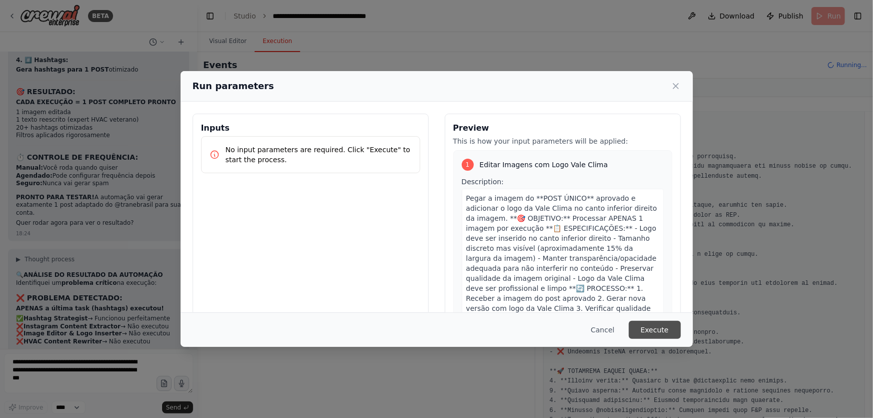
click at [652, 325] on button "Execute" at bounding box center [655, 330] width 52 height 18
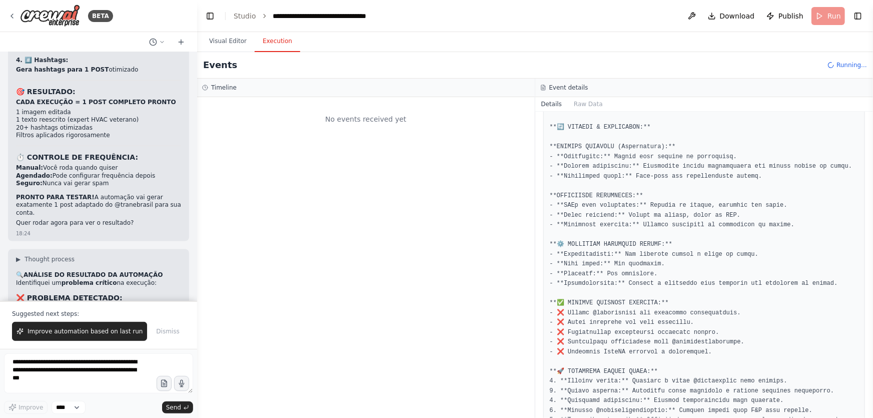
scroll to position [231445, 0]
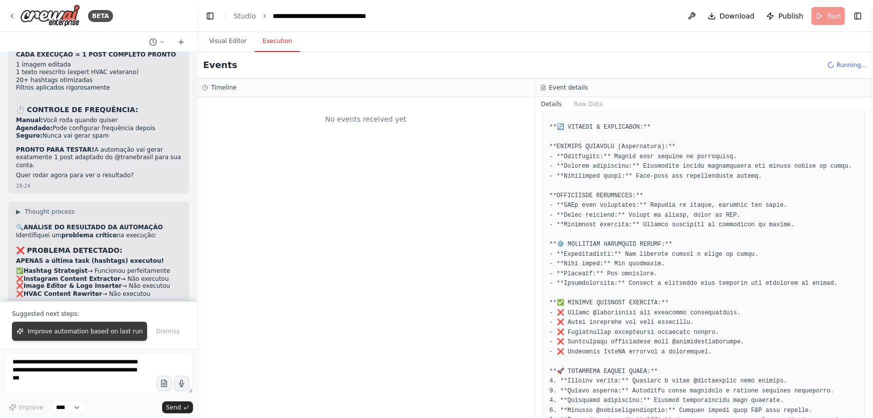
click at [37, 335] on span "Improve automation based on last run" at bounding box center [85, 331] width 115 height 8
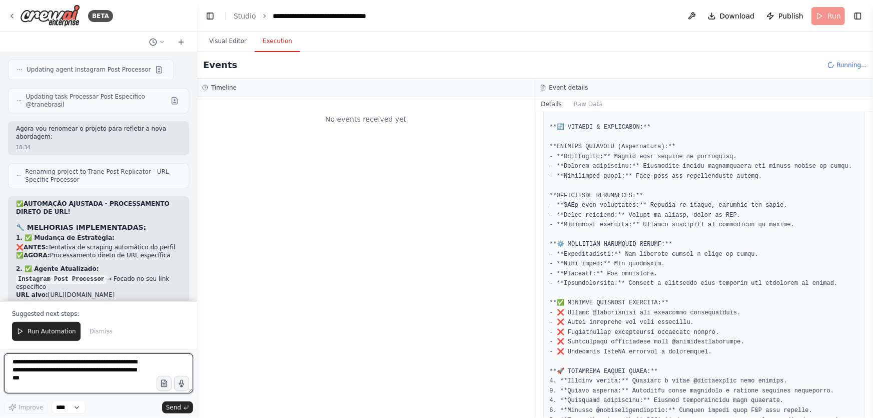
scroll to position [232139, 0]
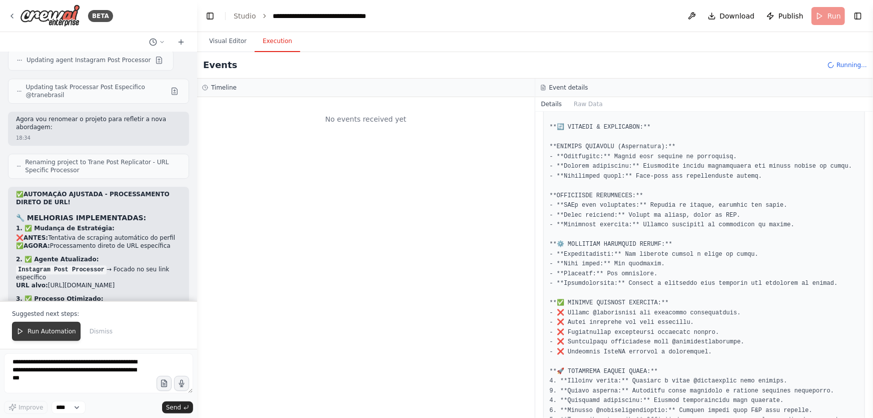
click at [41, 326] on button "Run Automation" at bounding box center [46, 331] width 69 height 19
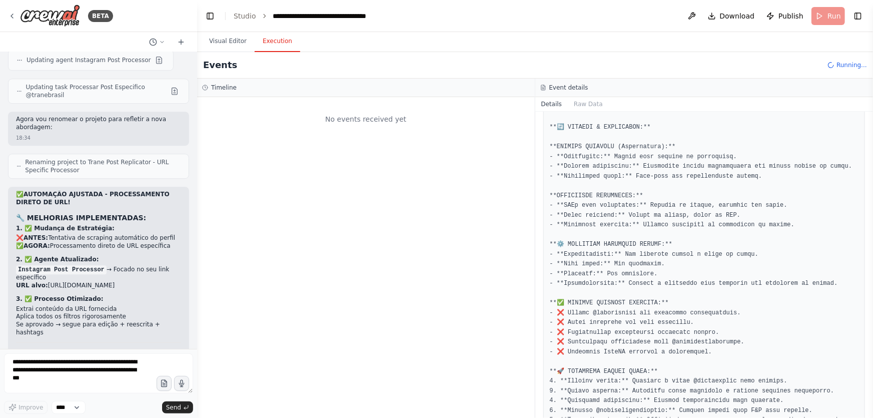
scroll to position [232091, 0]
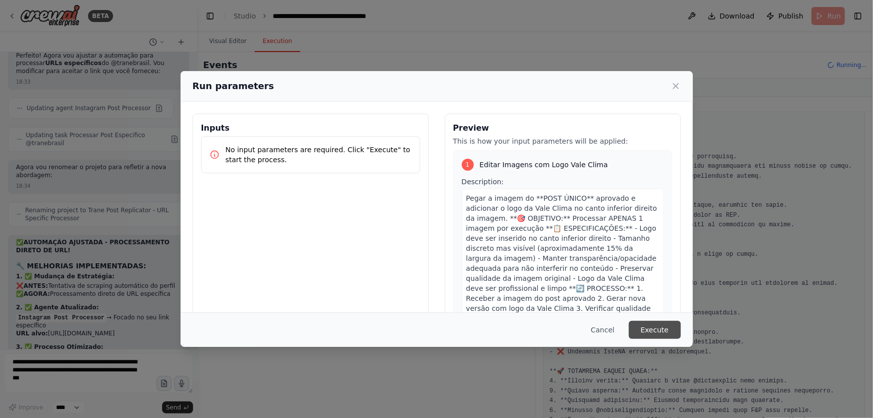
click at [649, 332] on button "Execute" at bounding box center [655, 330] width 52 height 18
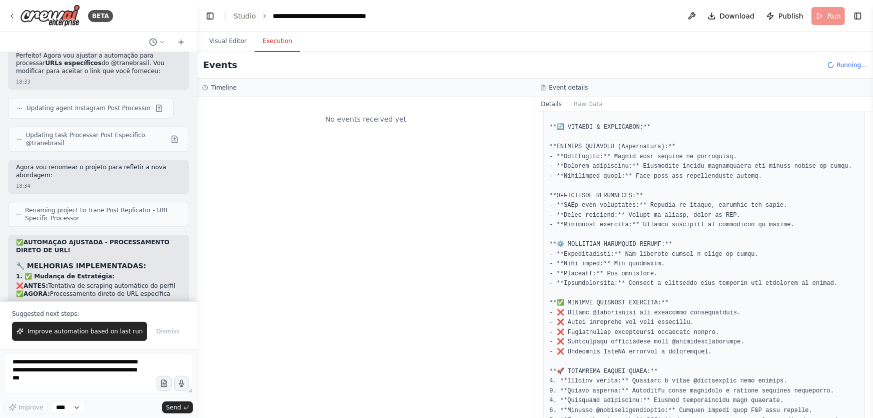
scroll to position [232139, 0]
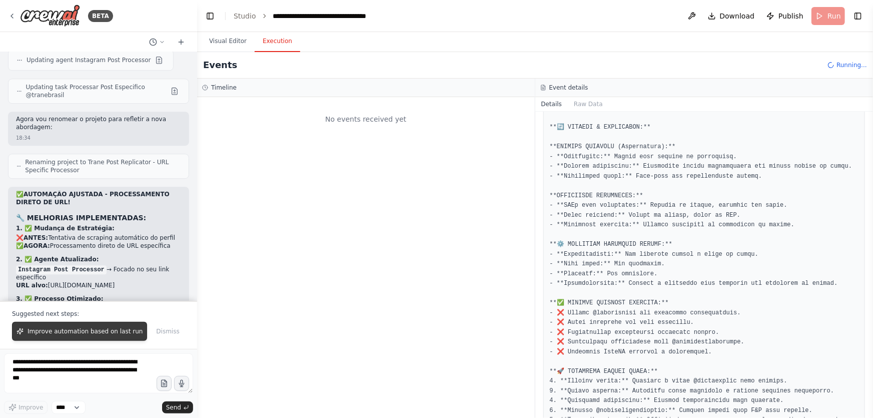
click at [124, 330] on span "Improve automation based on last run" at bounding box center [85, 331] width 115 height 8
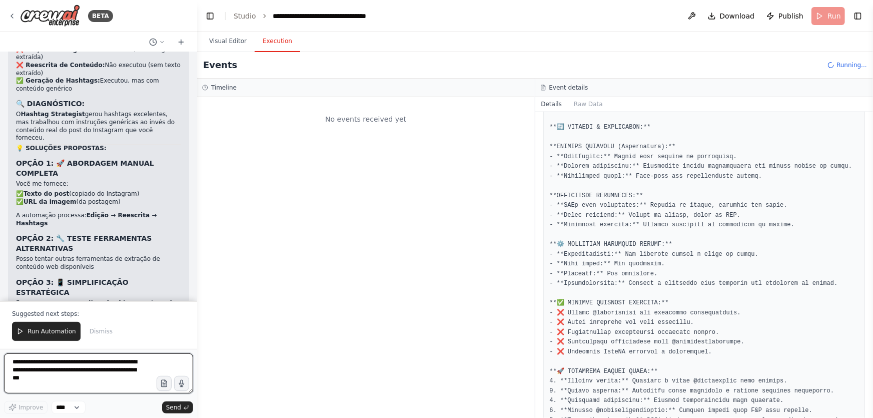
scroll to position [232805, 0]
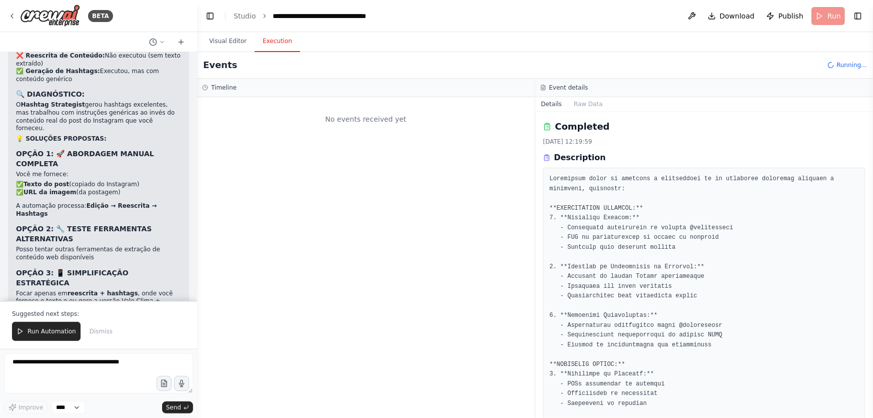
scroll to position [1201, 0]
